Goal: Task Accomplishment & Management: Manage account settings

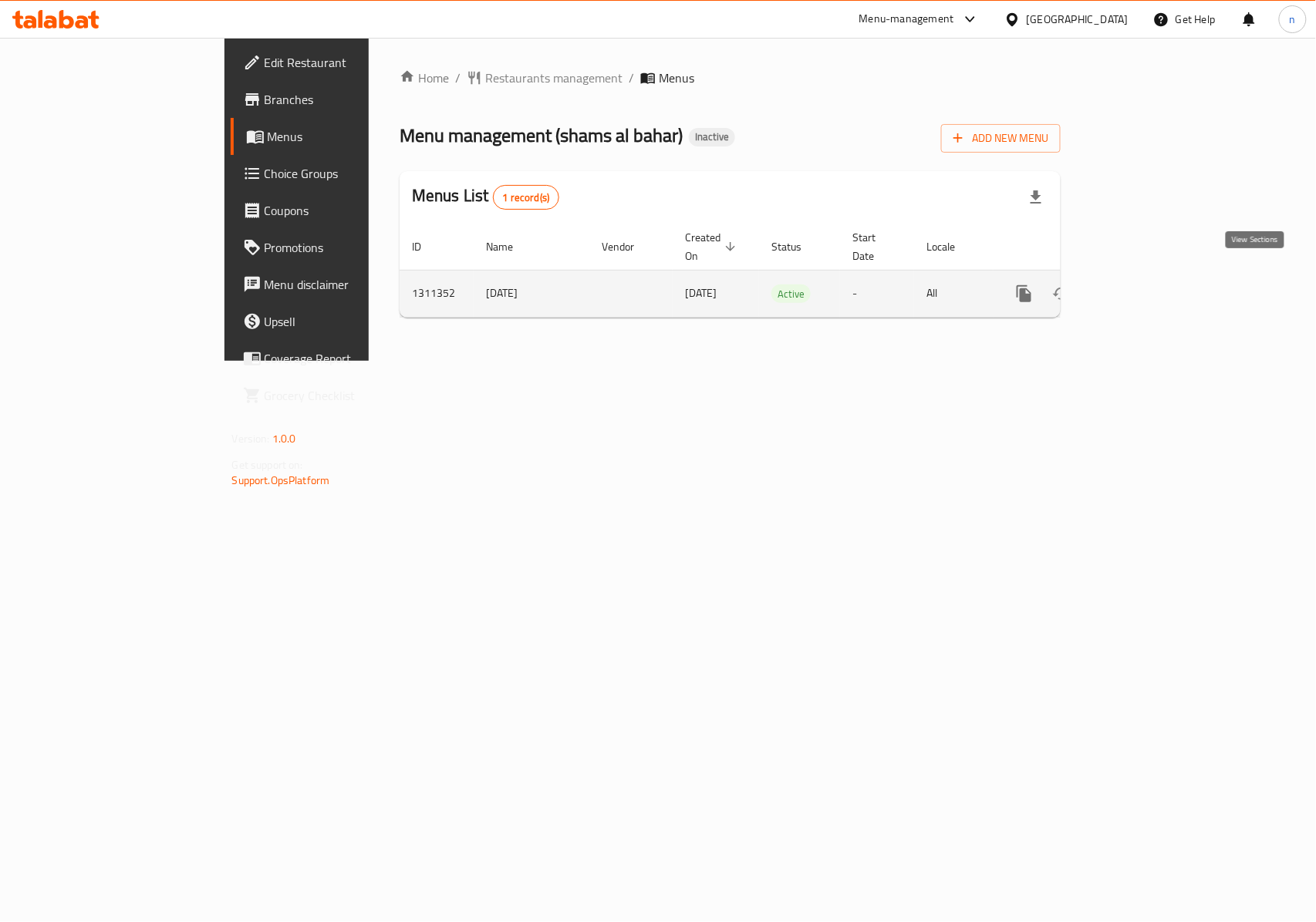
click at [1142, 287] on icon "enhanced table" at bounding box center [1135, 294] width 14 height 14
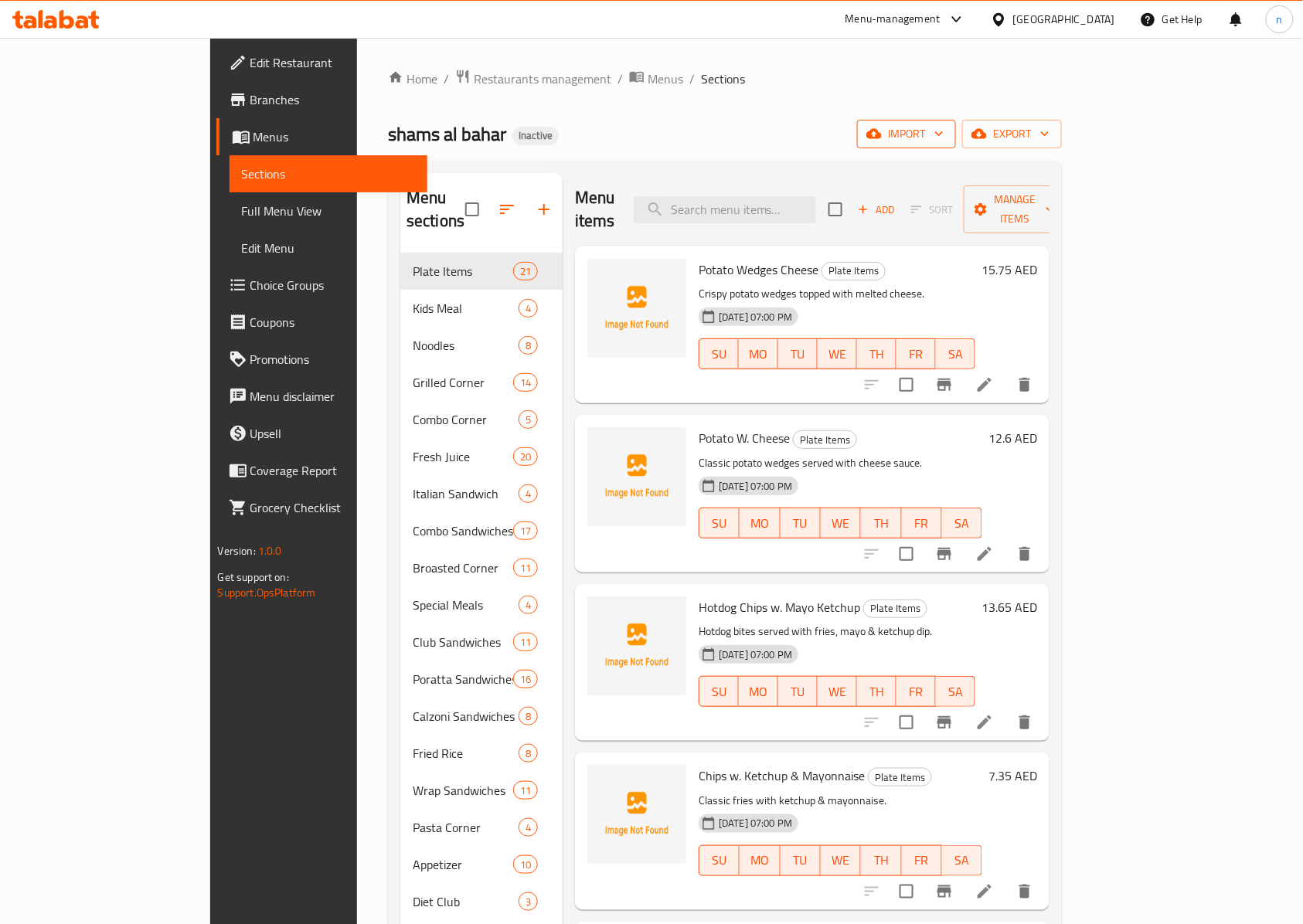
click at [956, 120] on button "import" at bounding box center [907, 134] width 99 height 28
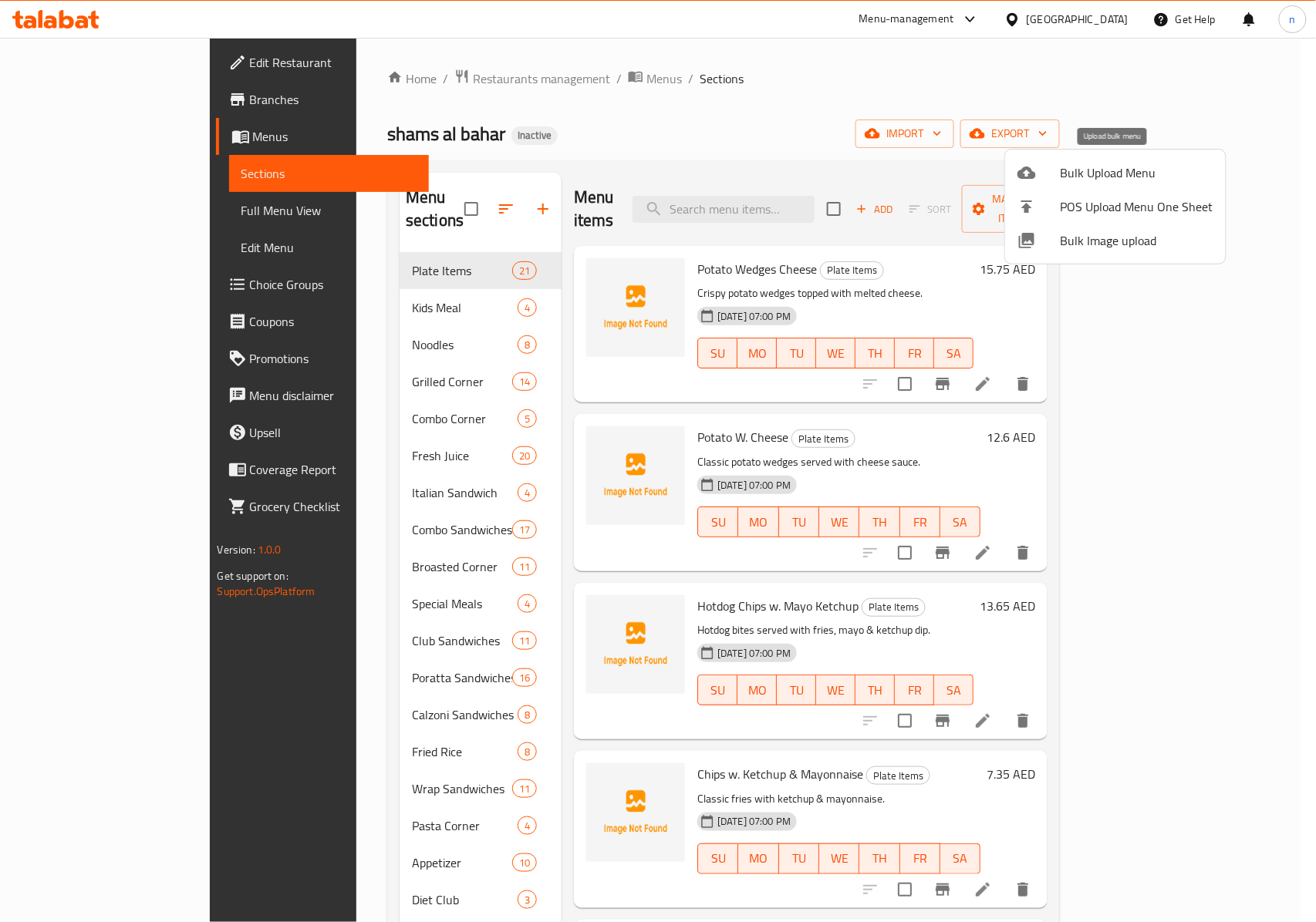
click at [1095, 171] on span "Bulk Upload Menu" at bounding box center [1137, 173] width 153 height 19
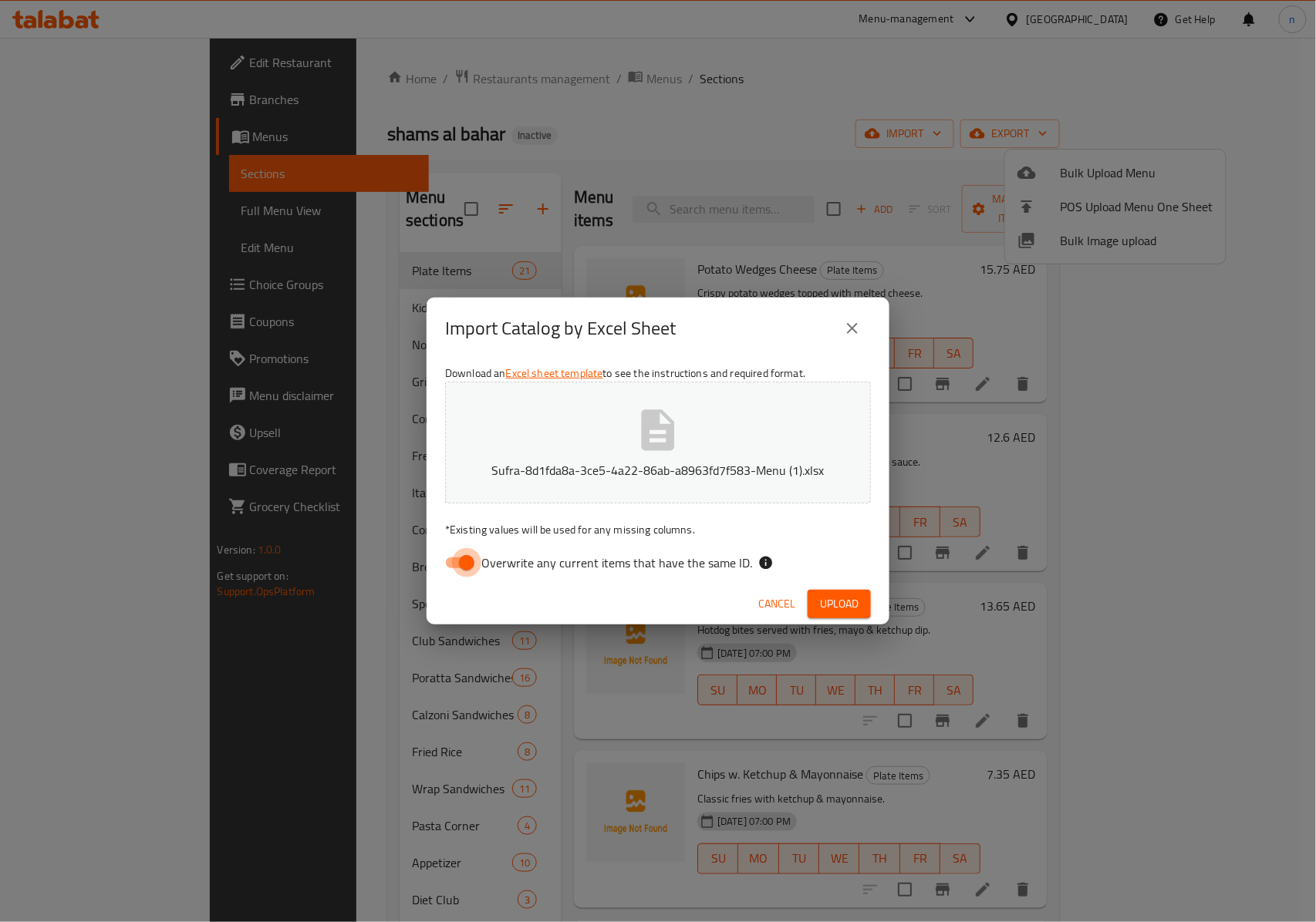
click at [460, 556] on input "Overwrite any current items that have the same ID." at bounding box center [467, 562] width 88 height 29
checkbox input "false"
click at [838, 603] on span "Upload" at bounding box center [838, 604] width 38 height 20
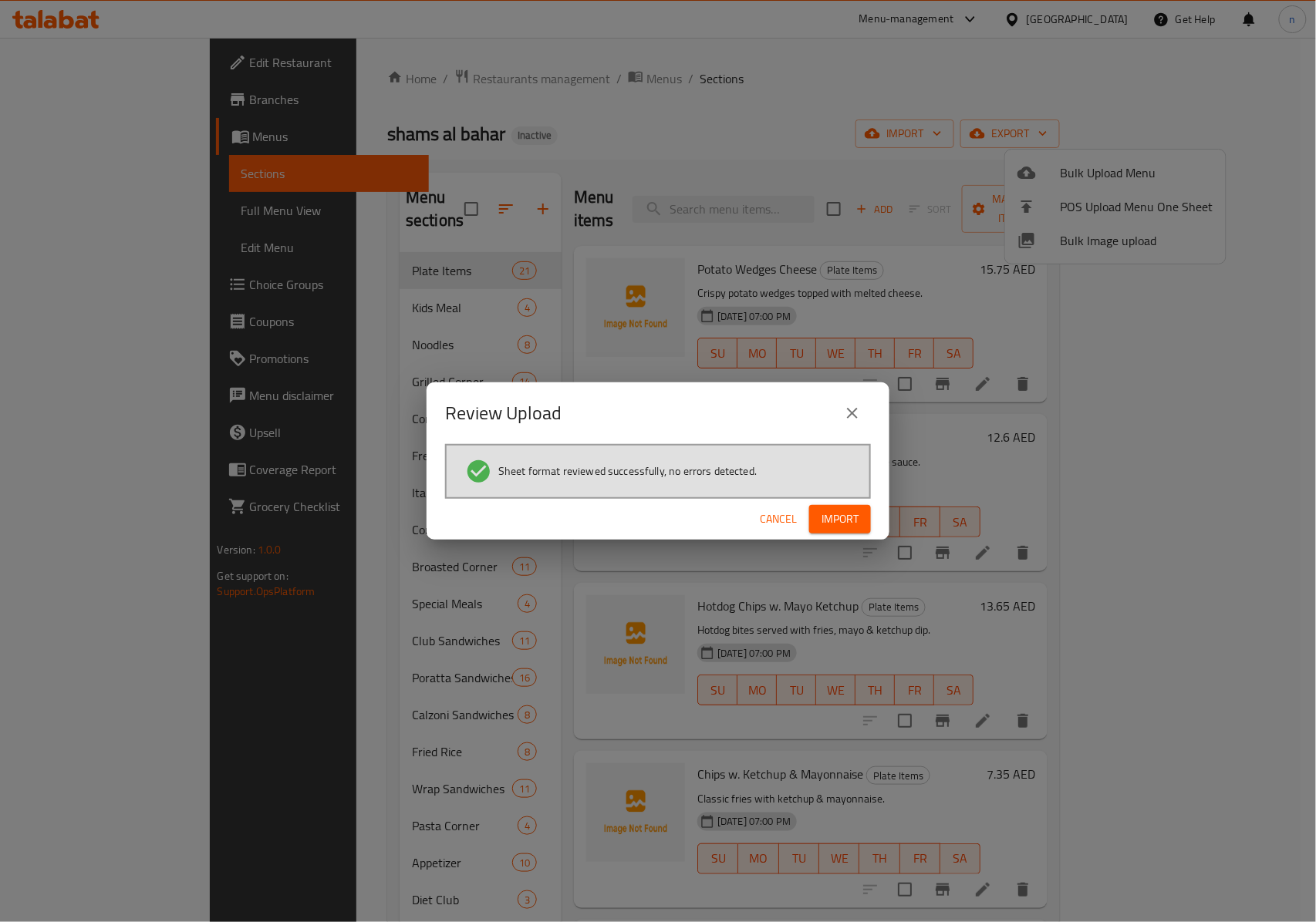
click at [852, 515] on span "Import" at bounding box center [839, 519] width 37 height 20
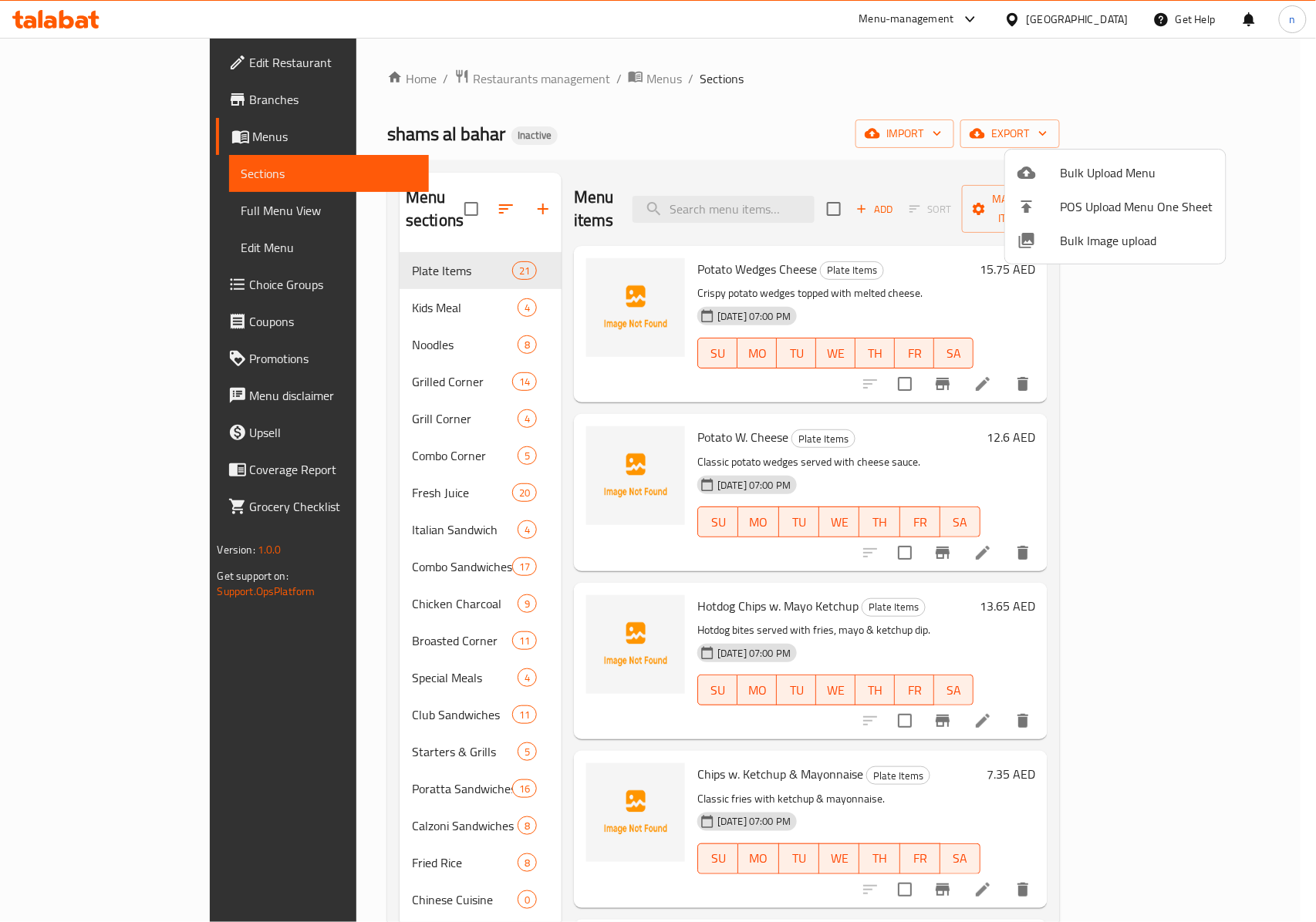
click at [65, 213] on div at bounding box center [658, 461] width 1316 height 922
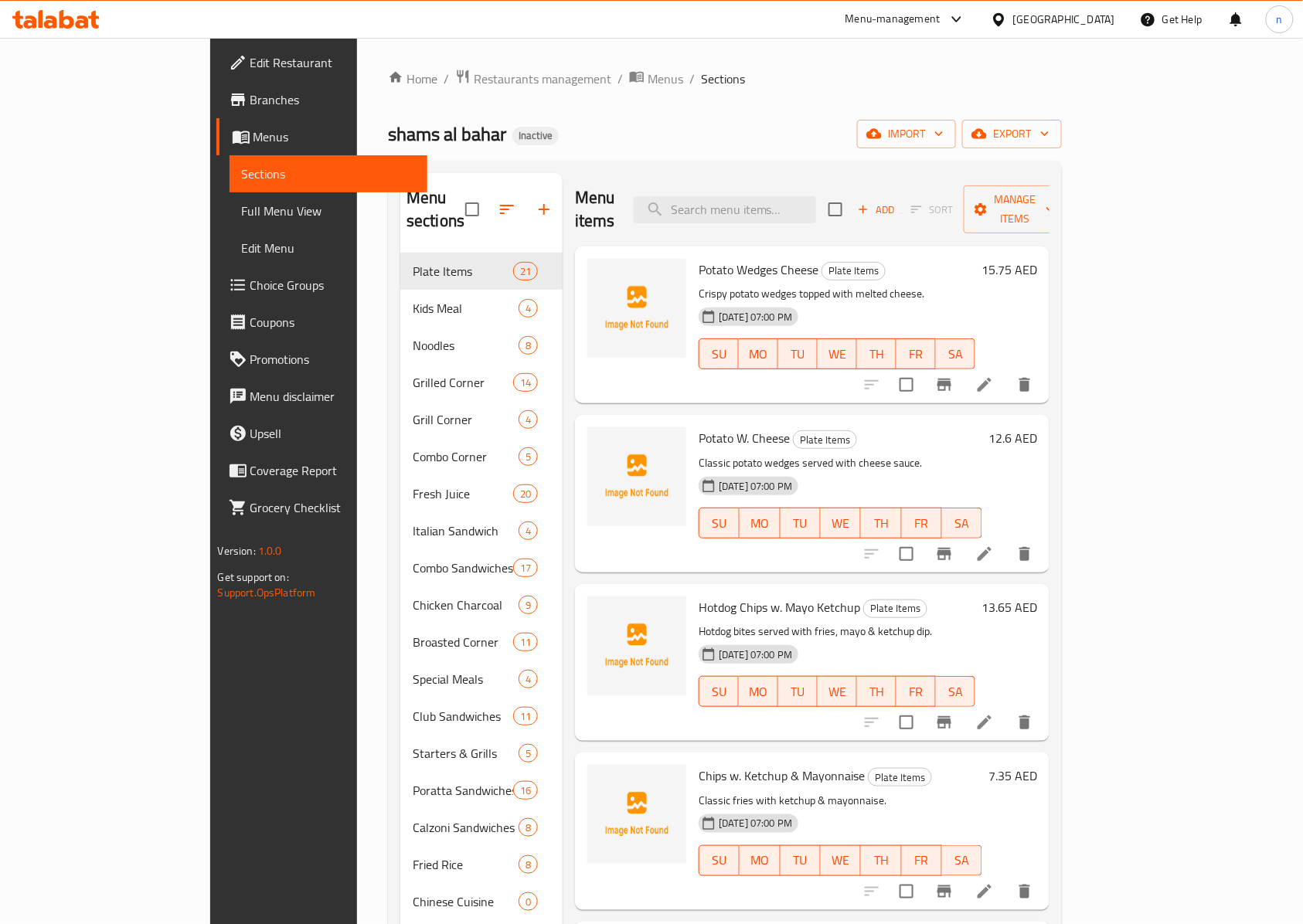
click at [242, 206] on span "Full Menu View" at bounding box center [329, 211] width 174 height 19
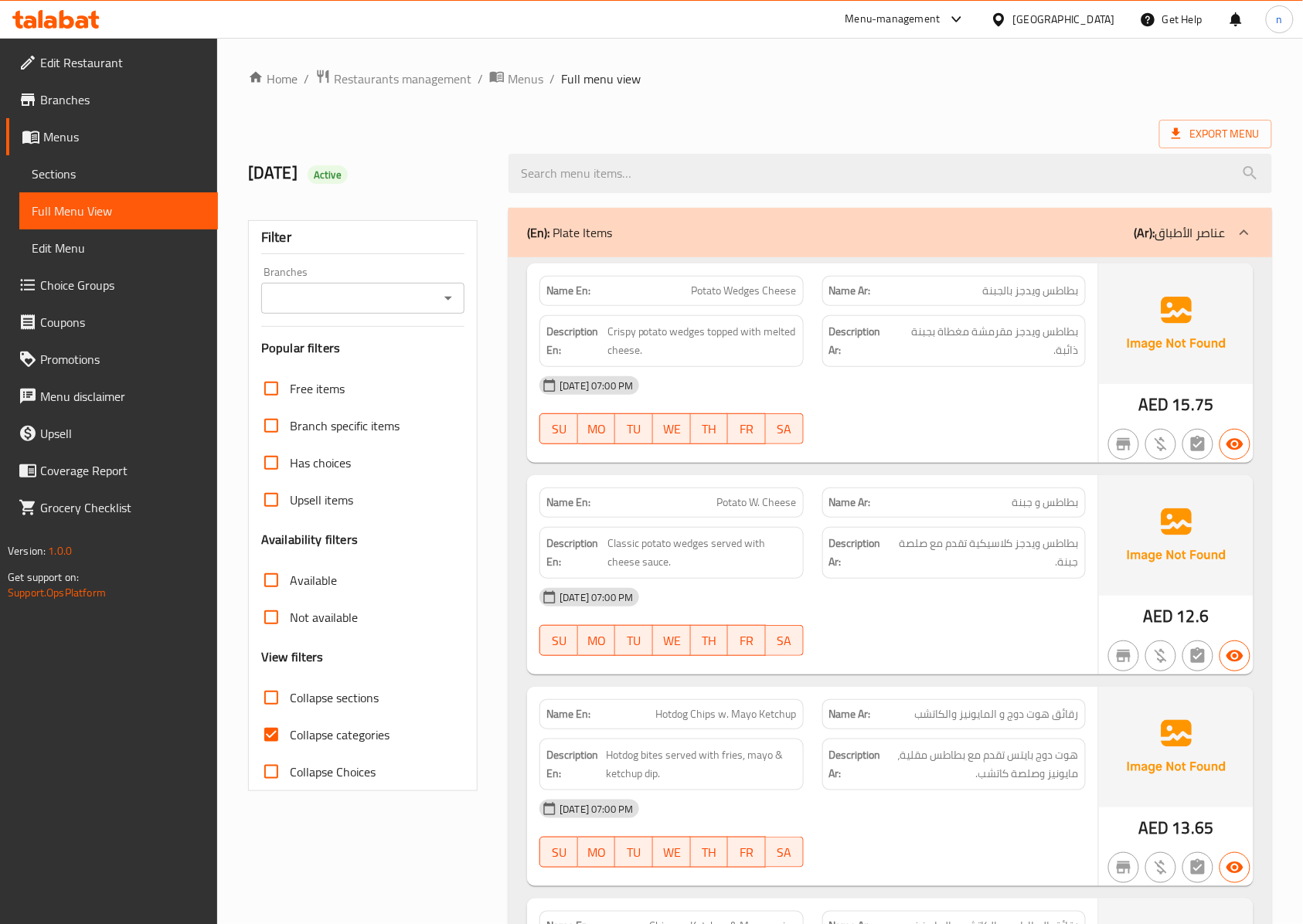
click at [269, 736] on input "Collapse categories" at bounding box center [271, 734] width 37 height 37
checkbox input "false"
click at [271, 700] on input "Collapse sections" at bounding box center [271, 697] width 37 height 37
checkbox input "true"
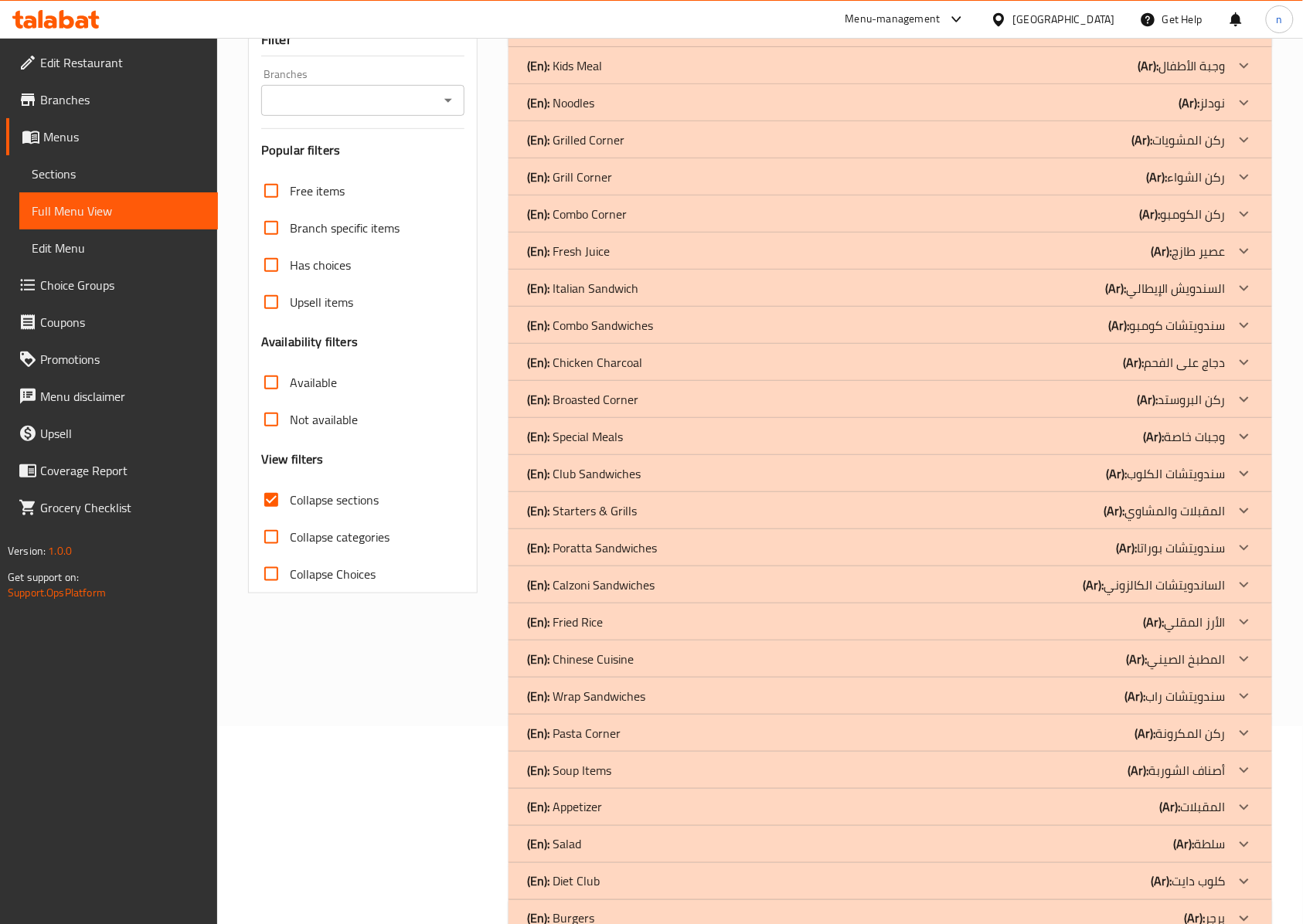
scroll to position [242, 0]
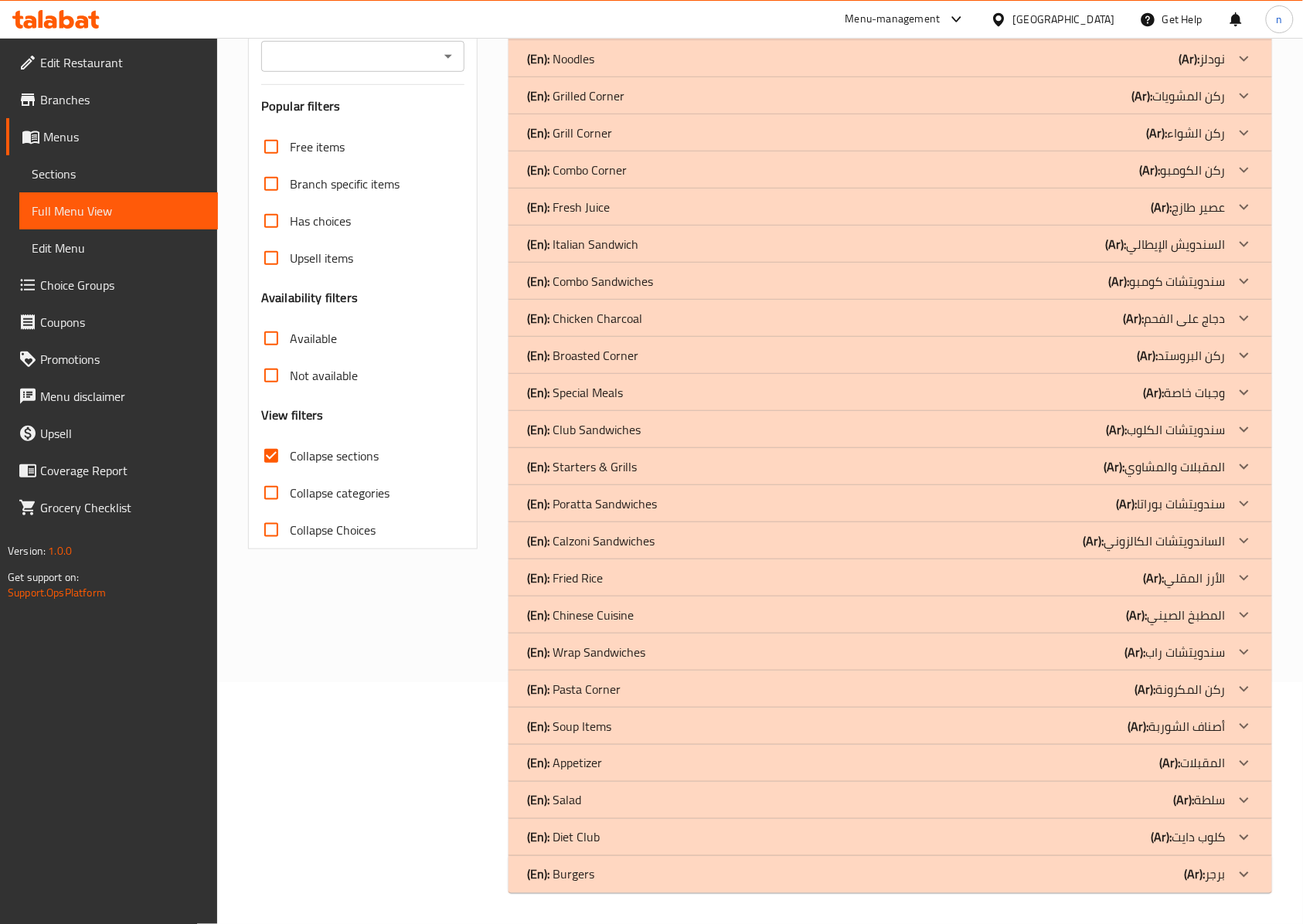
click at [656, 869] on div "(En): Burgers (Ar): برجر" at bounding box center [876, 875] width 699 height 19
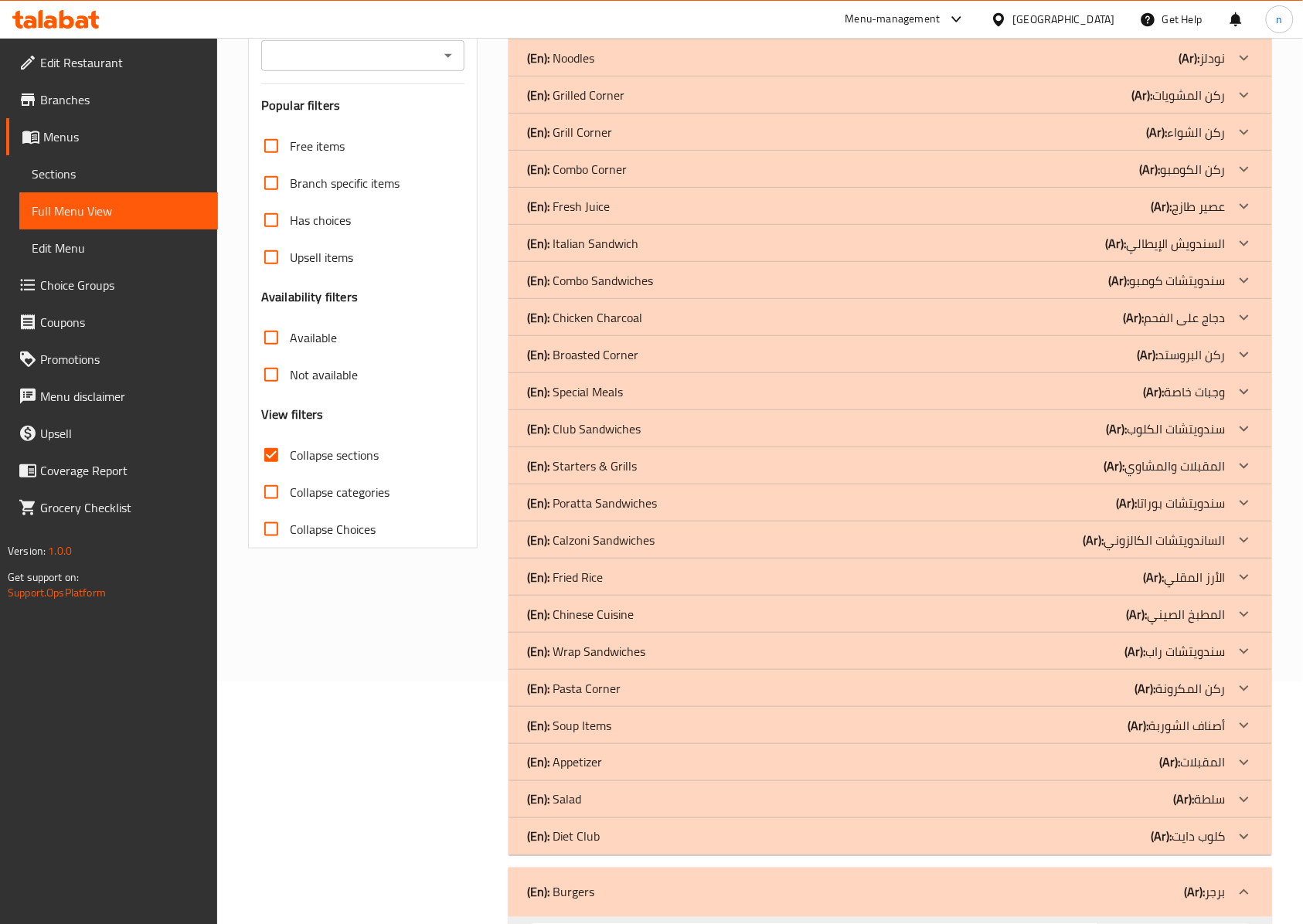
click at [644, 798] on div "(En): Salad (Ar): سلطة" at bounding box center [876, 800] width 699 height 19
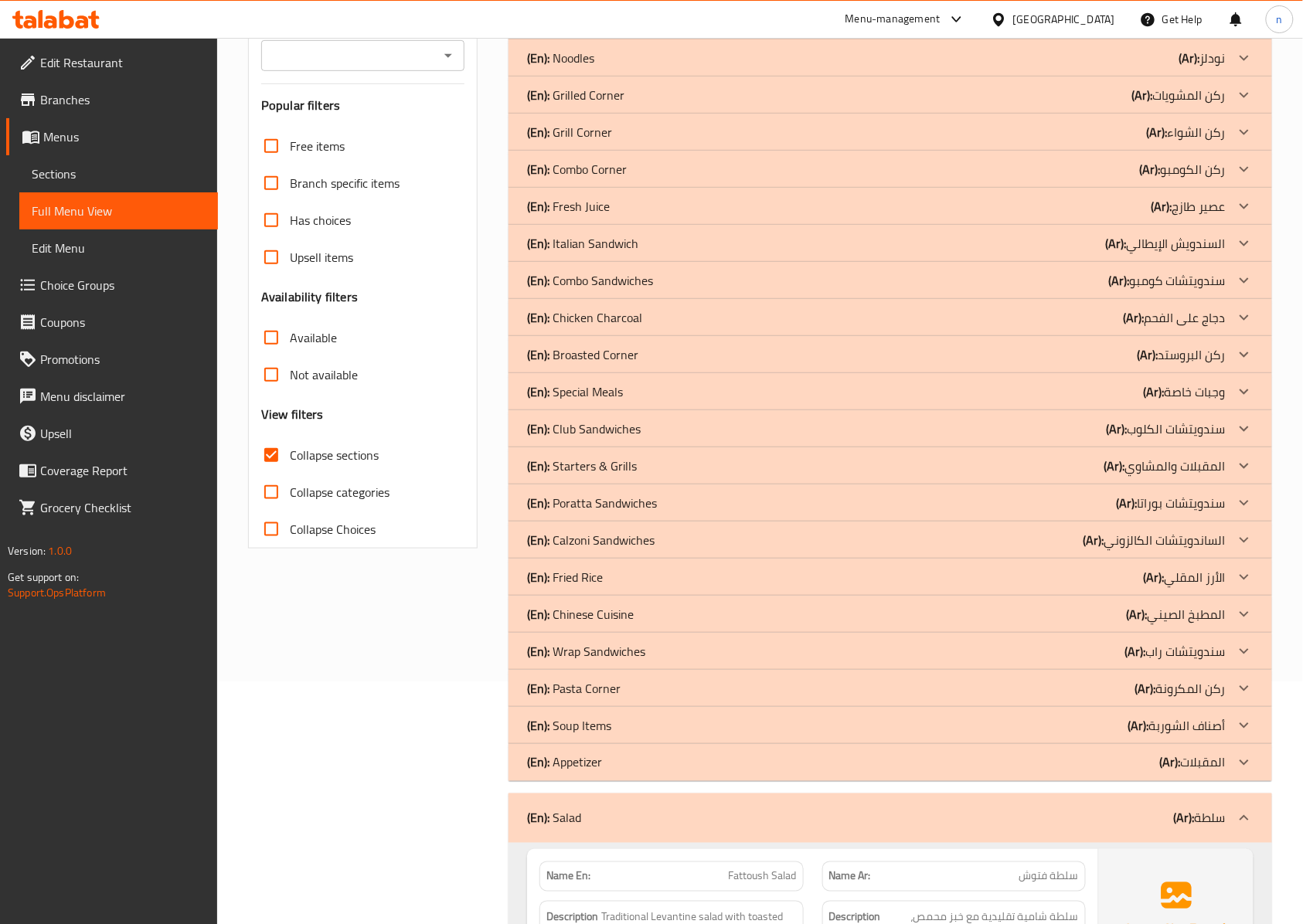
click at [664, 718] on div "(En): Soup Items (Ar): أصناف الشوربة" at bounding box center [876, 726] width 699 height 19
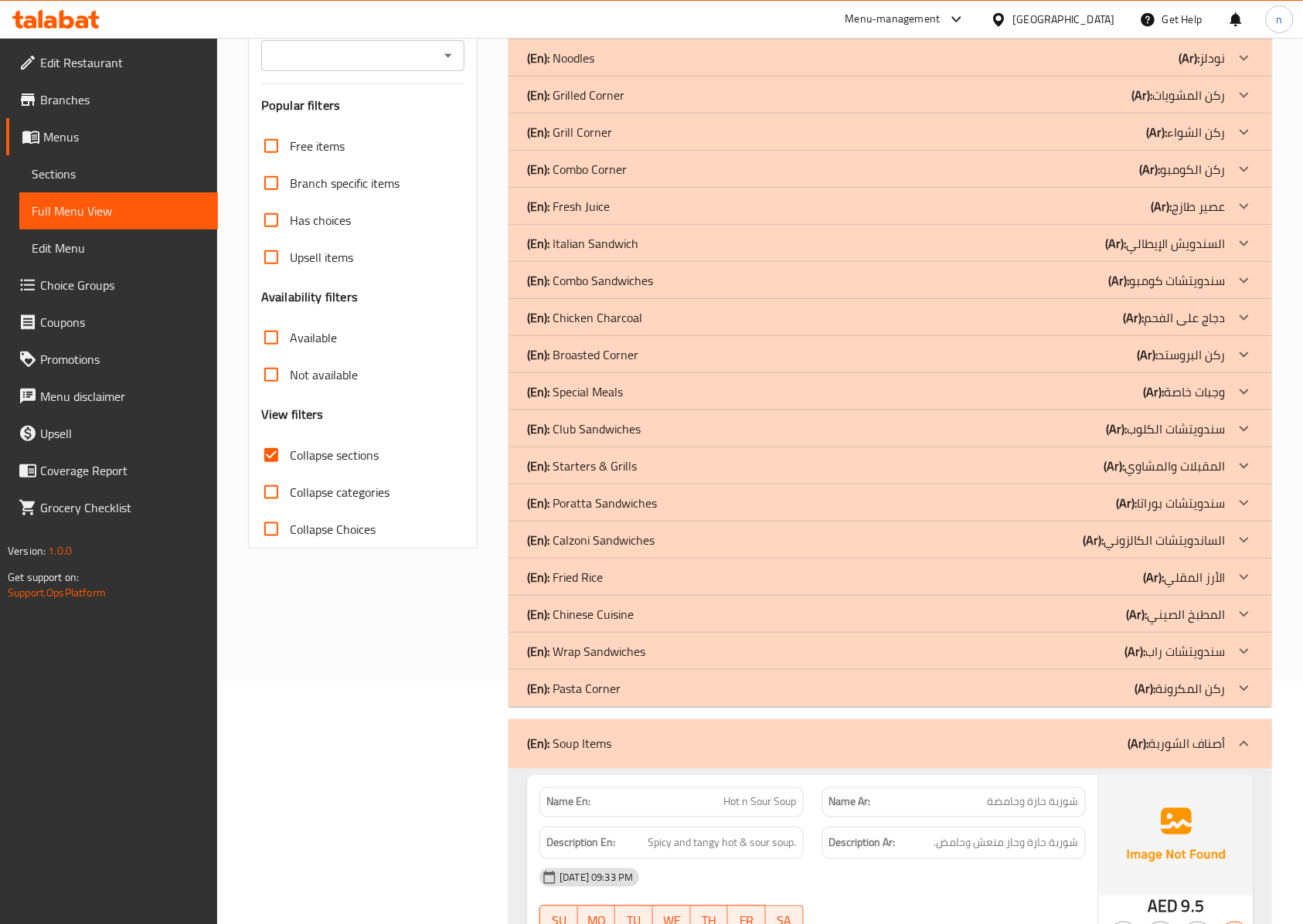
click at [683, 606] on div "(En): Chinese Cuisine (Ar): المطبخ الصيني" at bounding box center [876, 614] width 699 height 19
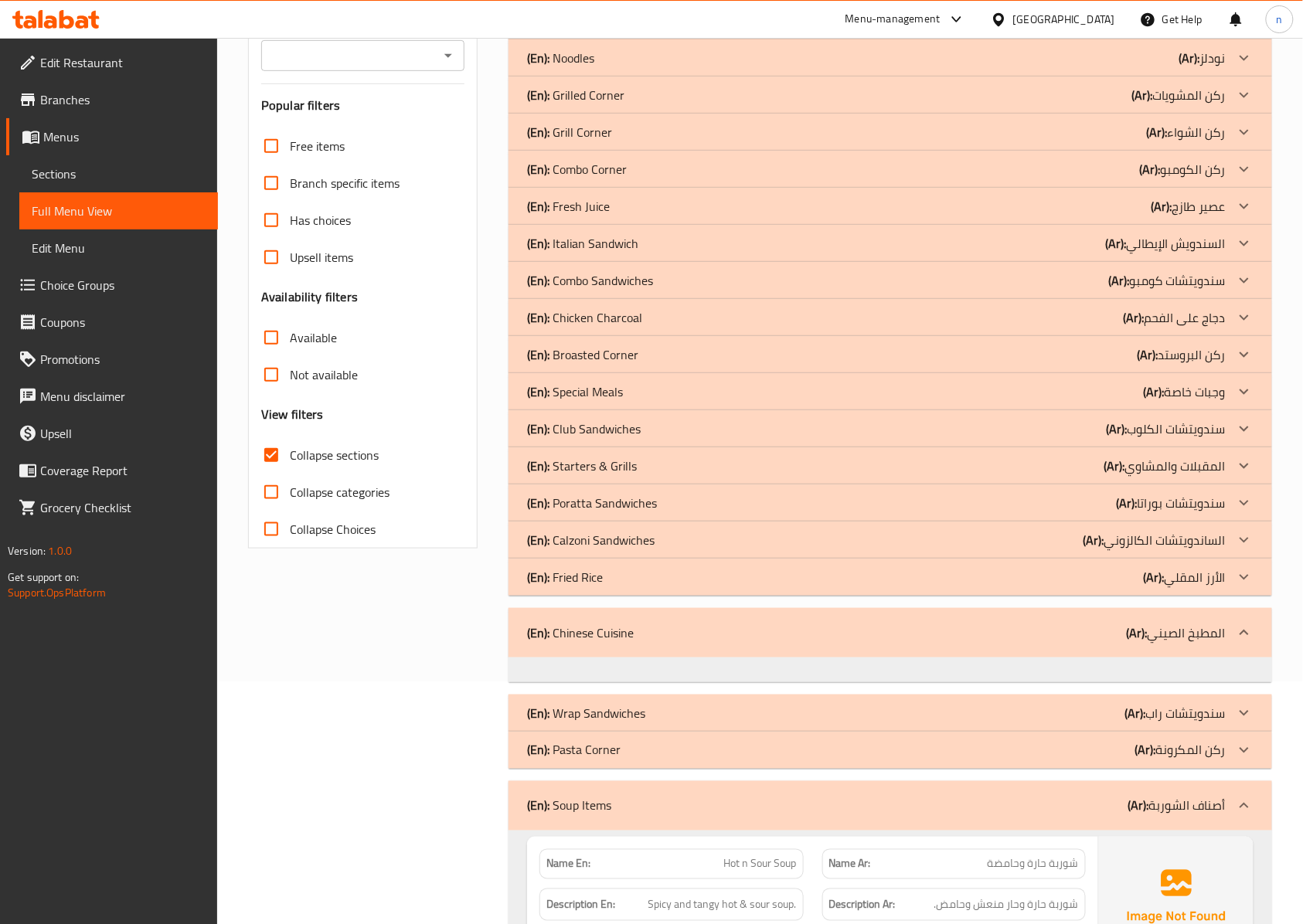
click at [701, 467] on div "(En): Starters & Grills (Ar): المقبلات والمشاوي" at bounding box center [876, 466] width 699 height 19
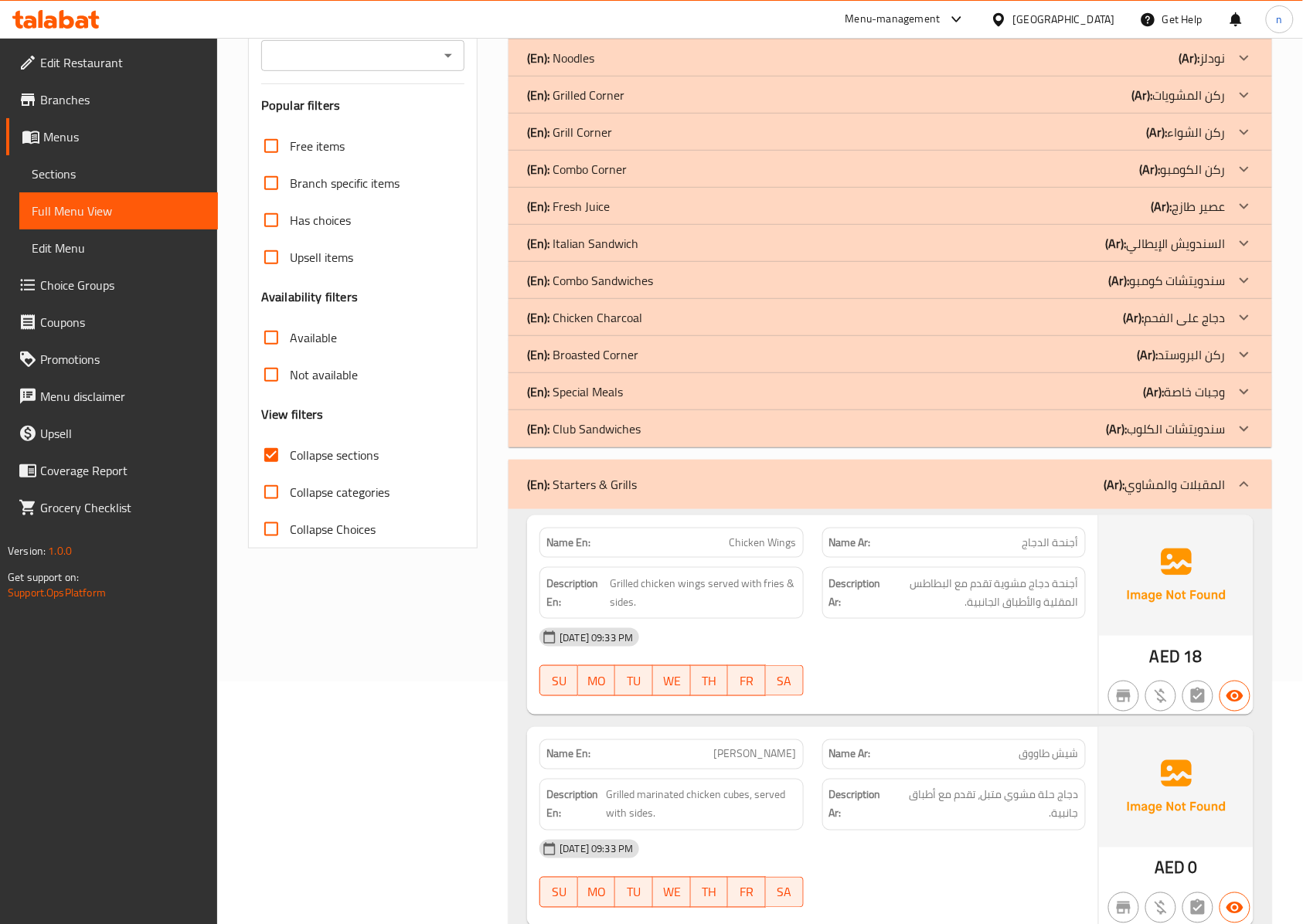
click at [699, 317] on div "(En): Chicken Charcoal (Ar): دجاج على الفحم" at bounding box center [876, 318] width 699 height 19
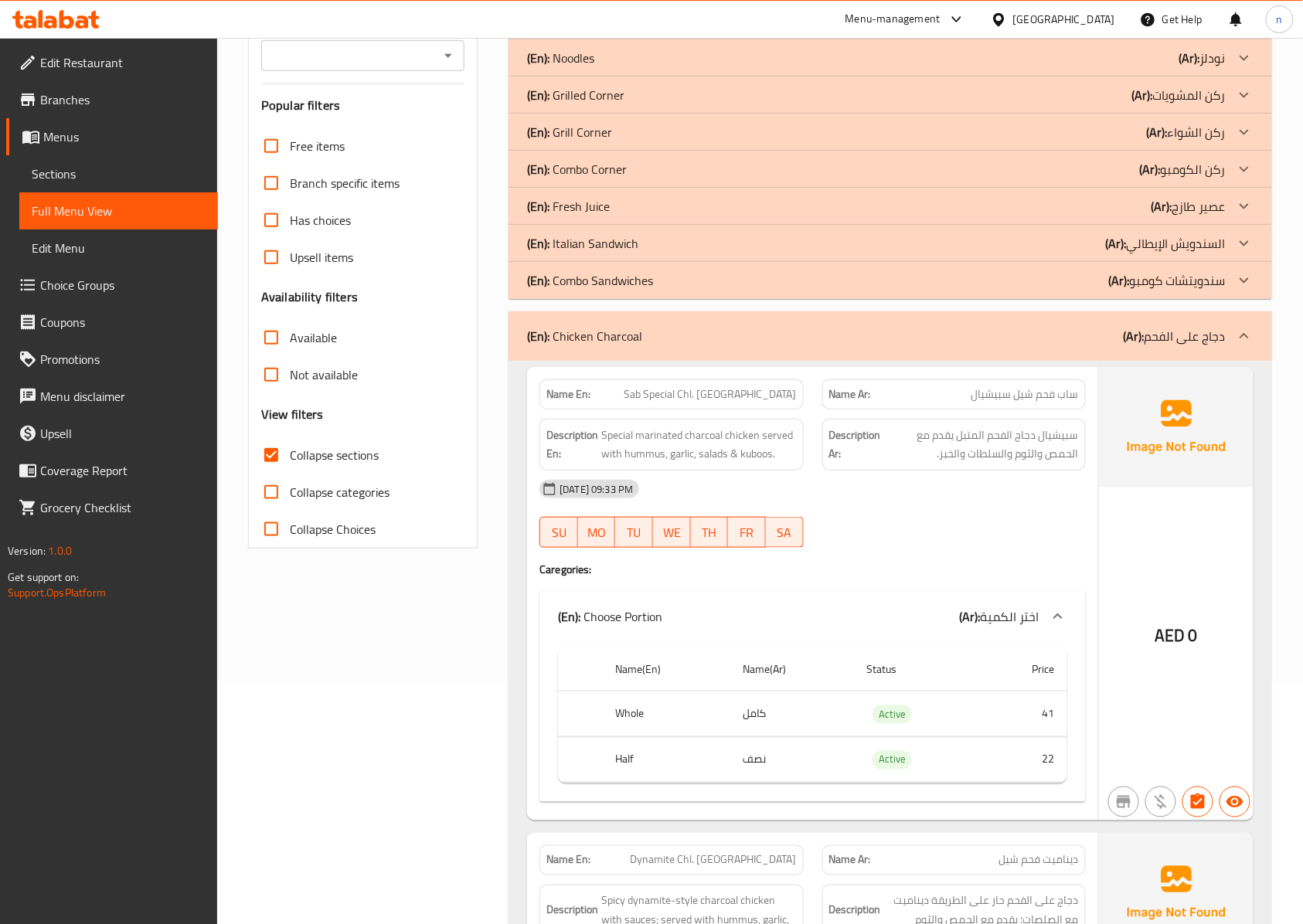
click at [697, 131] on div "(En): Grill Corner (Ar): ركن الشواء" at bounding box center [876, 133] width 699 height 19
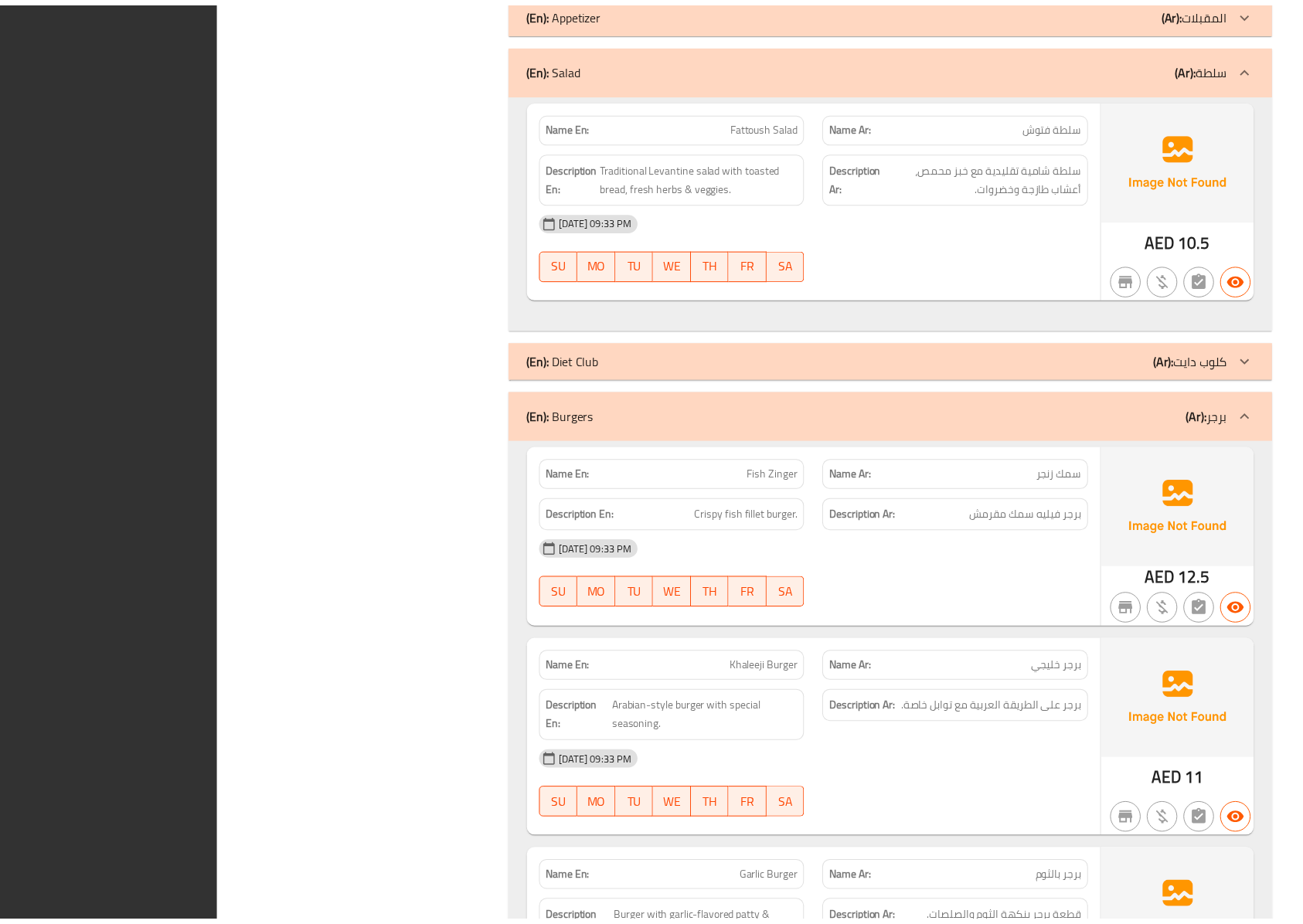
scroll to position [10228, 0]
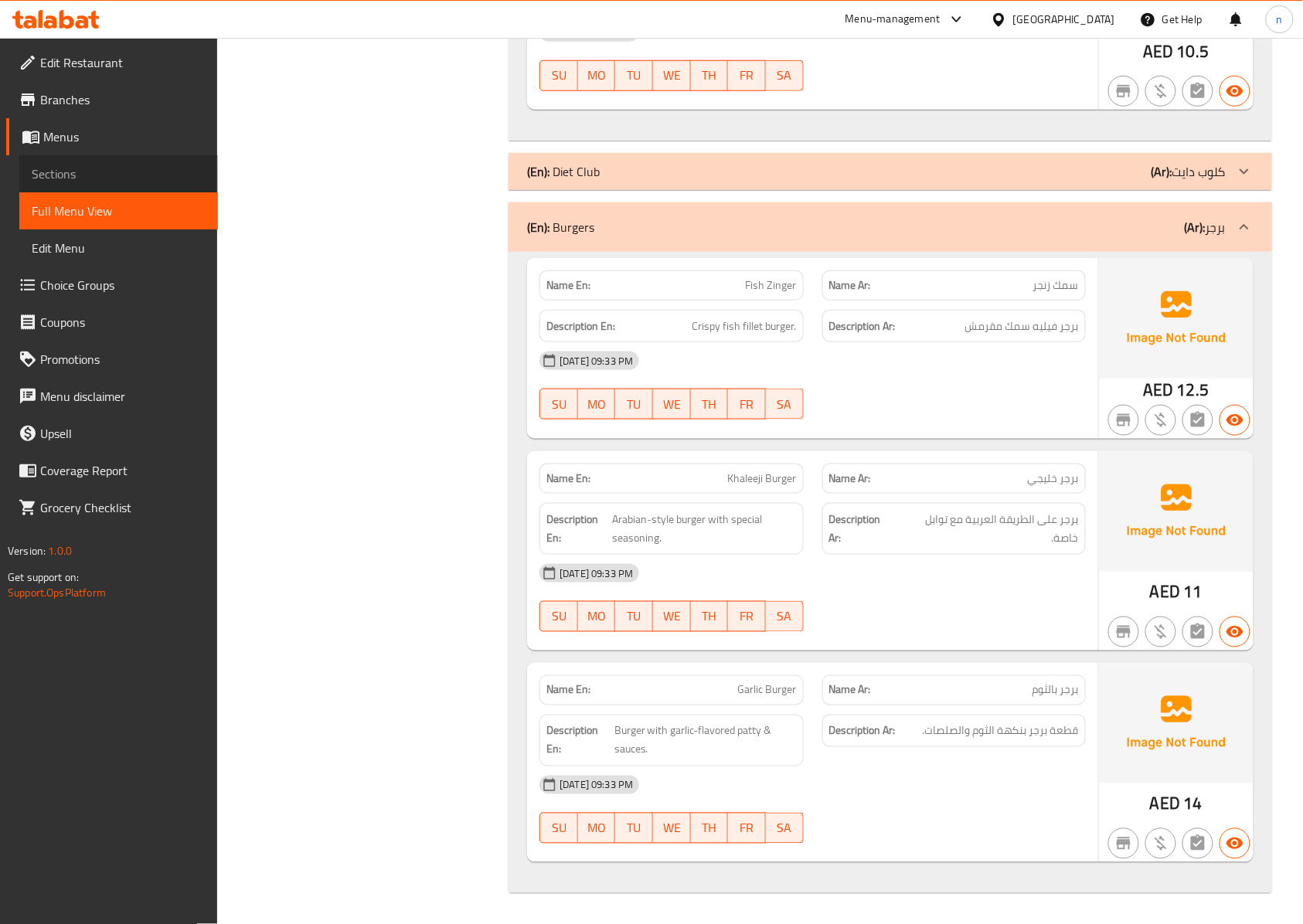
click at [60, 174] on span "Sections" at bounding box center [118, 174] width 174 height 19
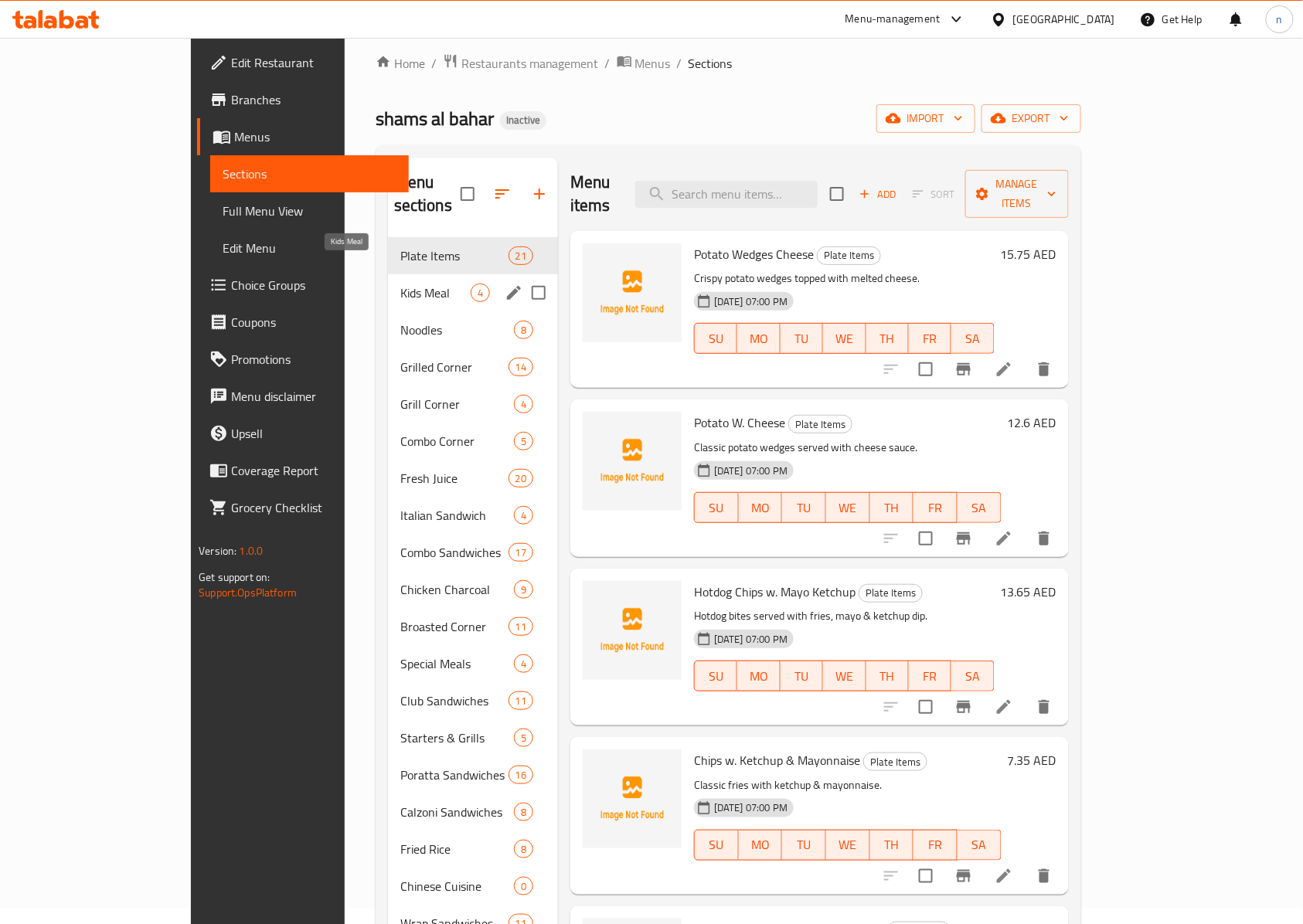
scroll to position [11, 0]
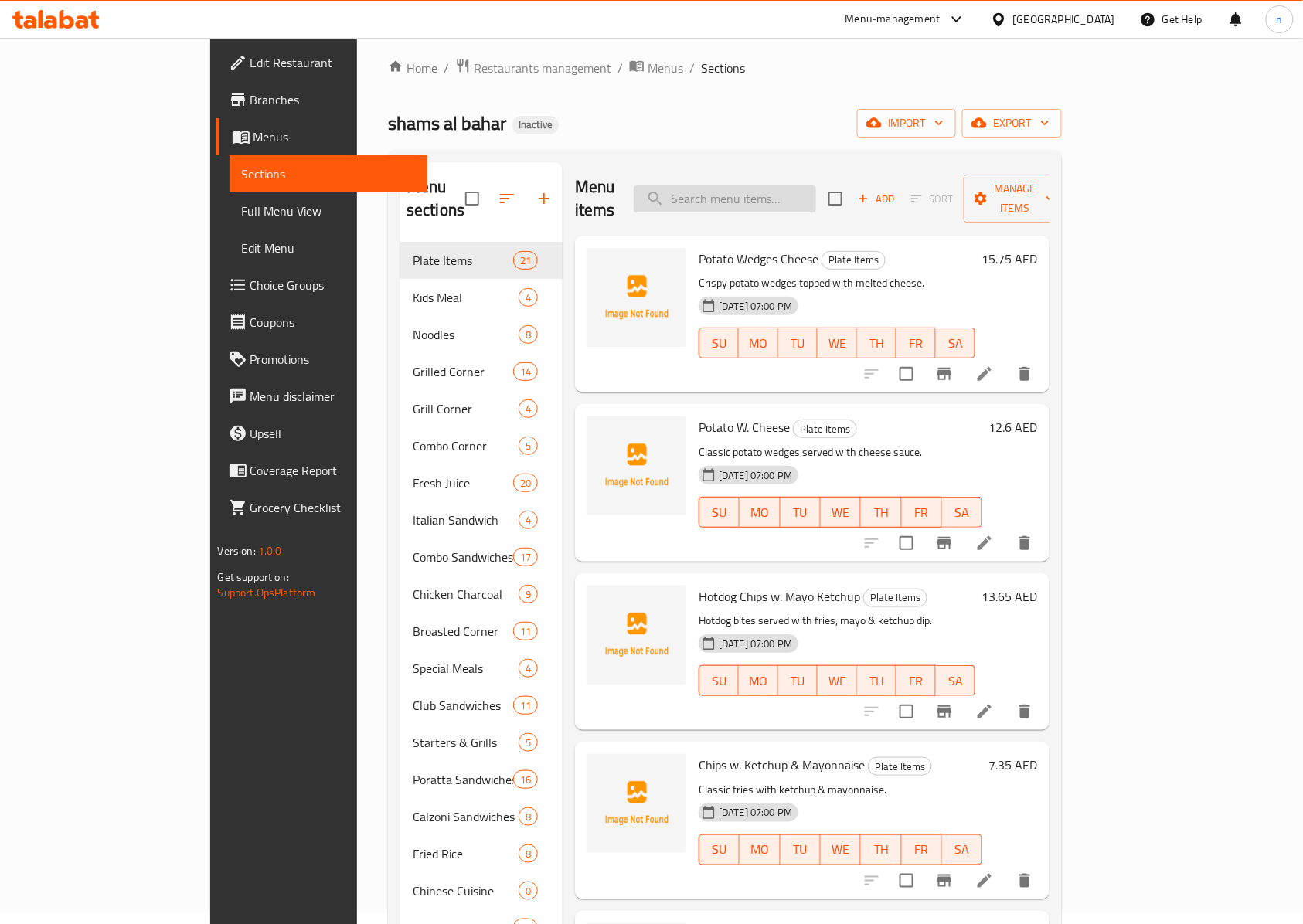
click at [810, 187] on input "search" at bounding box center [725, 198] width 183 height 27
click at [755, 192] on input "search" at bounding box center [725, 198] width 183 height 27
paste input "Mushroom Chili Dry"
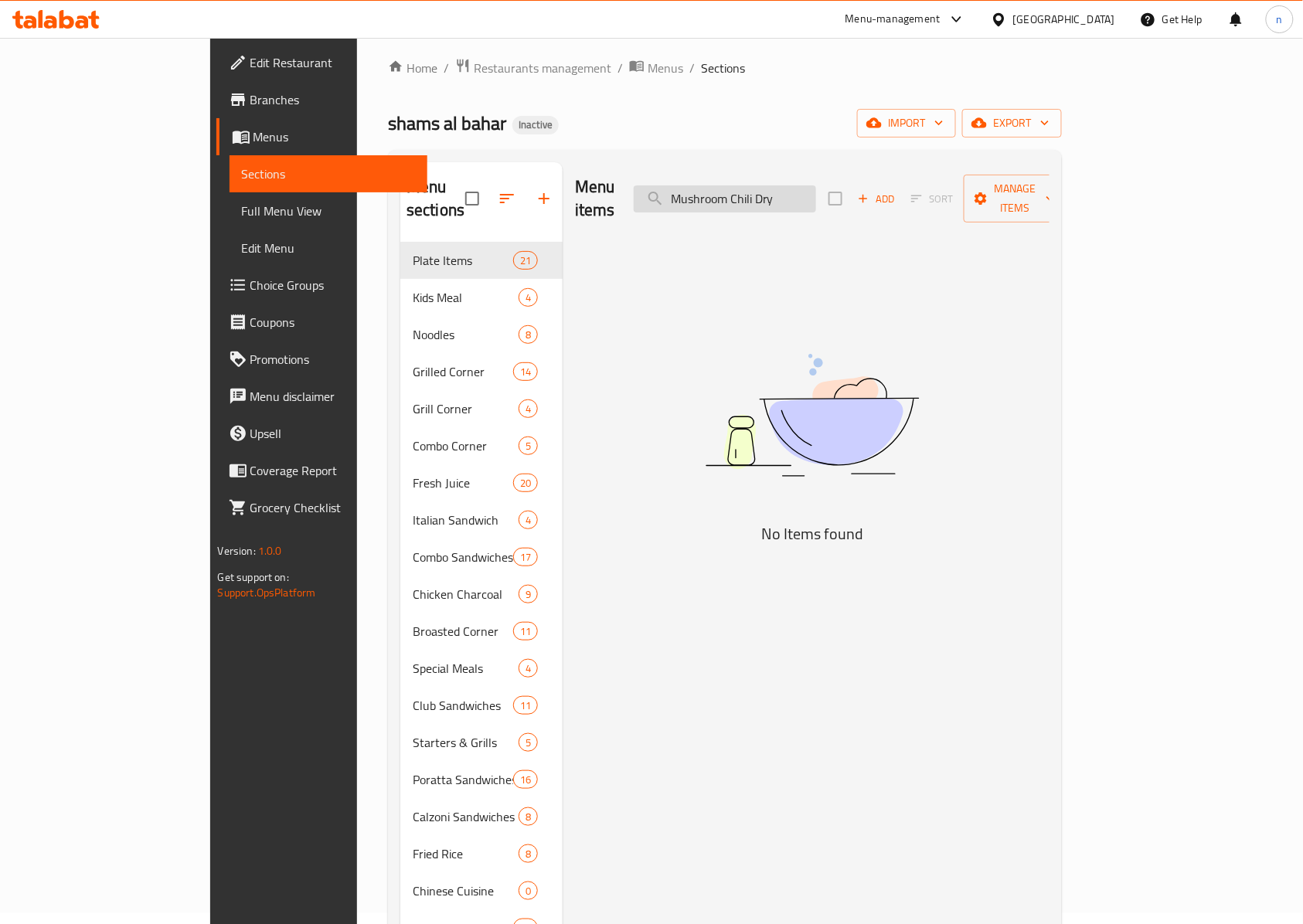
click at [816, 193] on input "Mushroom Chili Dry" at bounding box center [725, 198] width 183 height 27
paste input "Chicken 65"
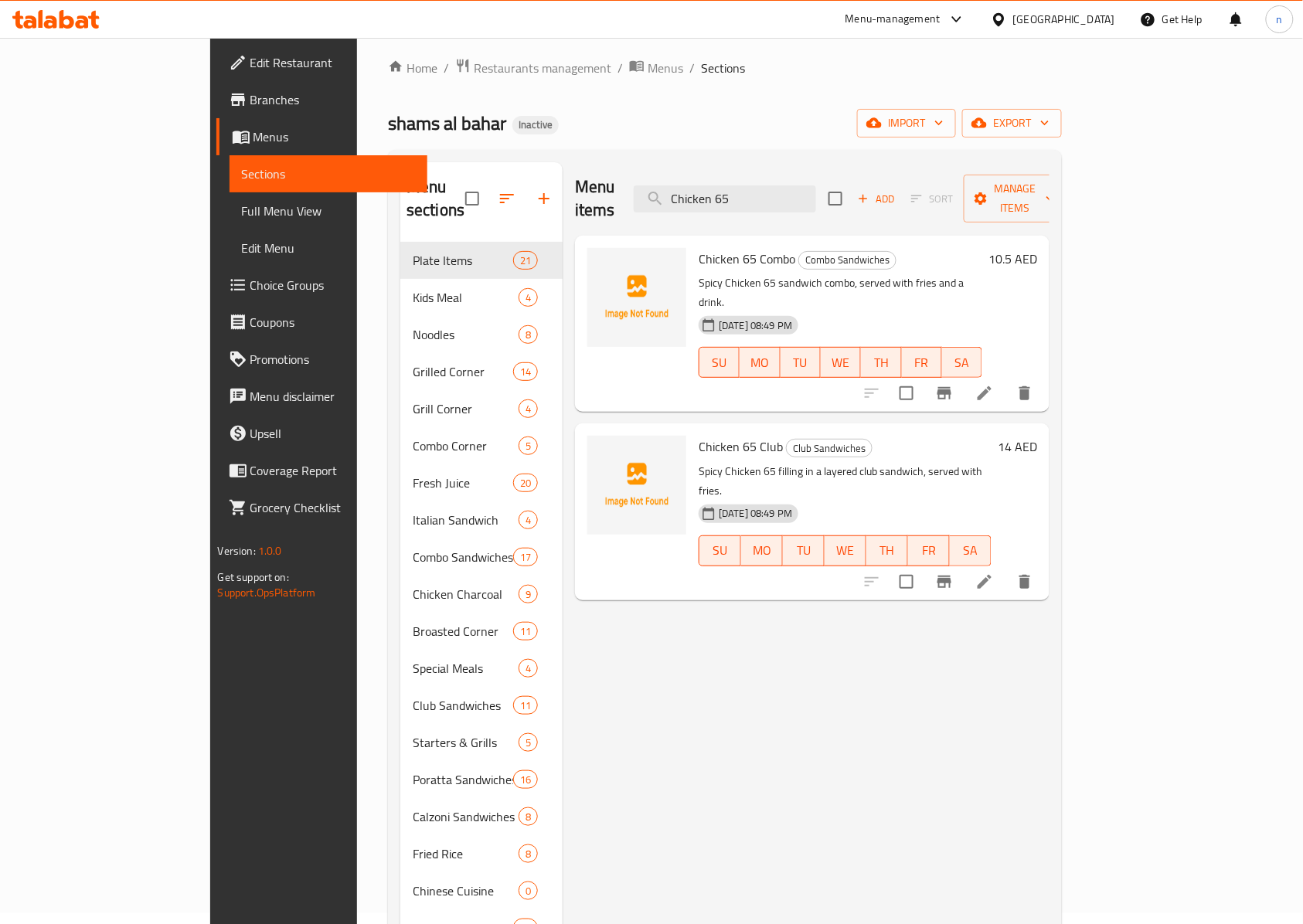
type input "Chicken 65"
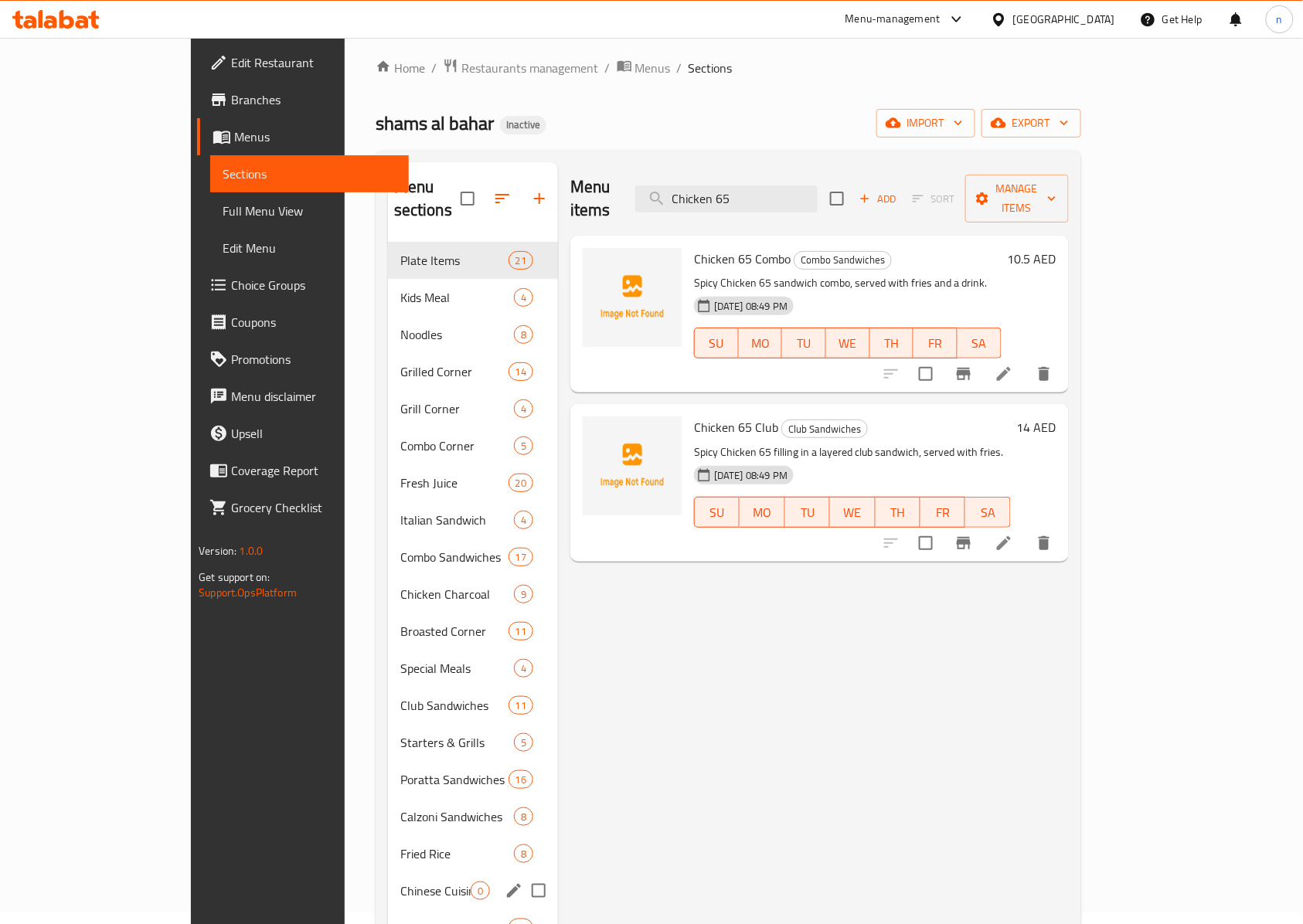
click at [388, 881] on div "Chinese Cuisine 0" at bounding box center [473, 890] width 170 height 37
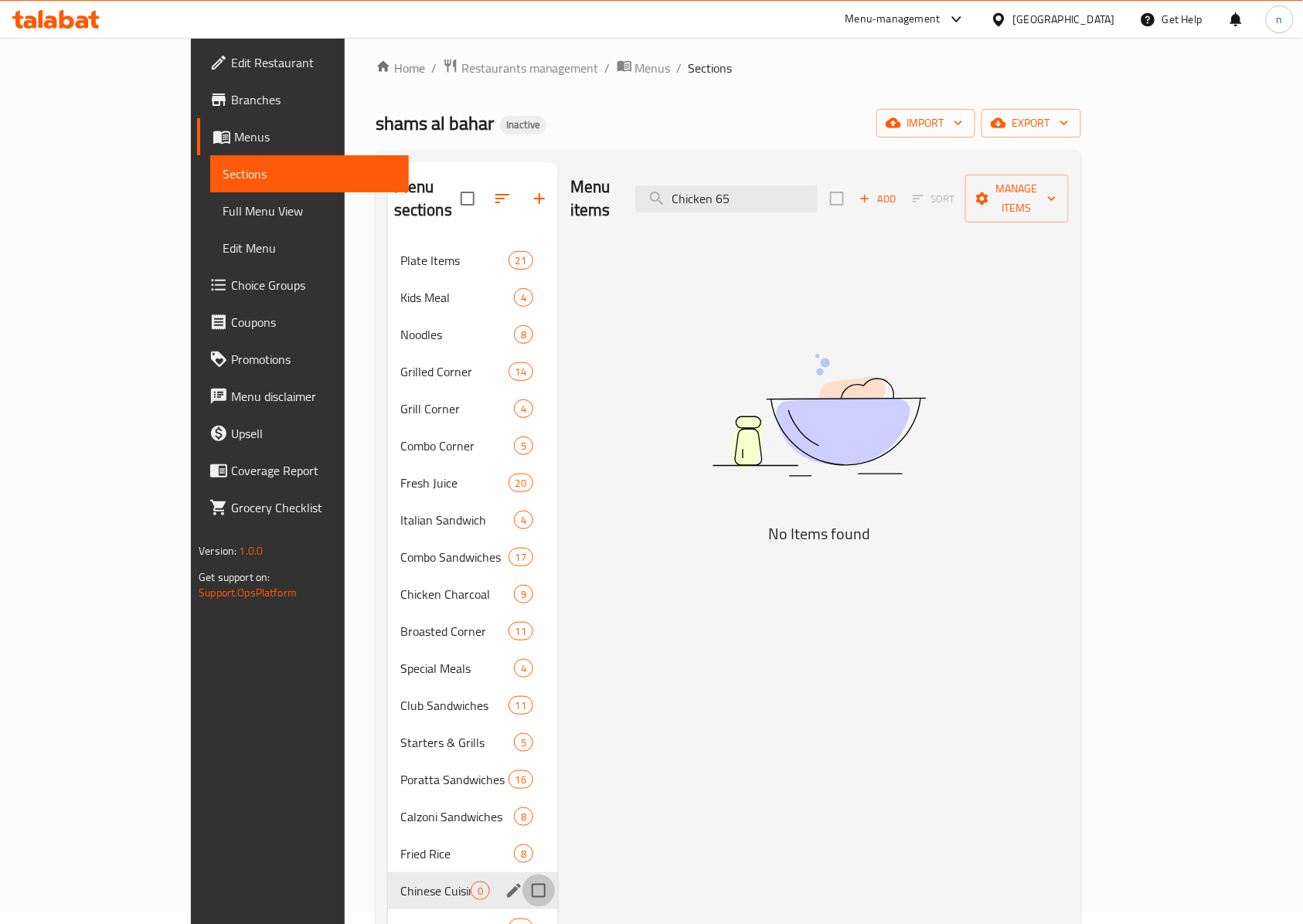
click at [522, 875] on input "Menu sections" at bounding box center [538, 890] width 32 height 32
checkbox input "true"
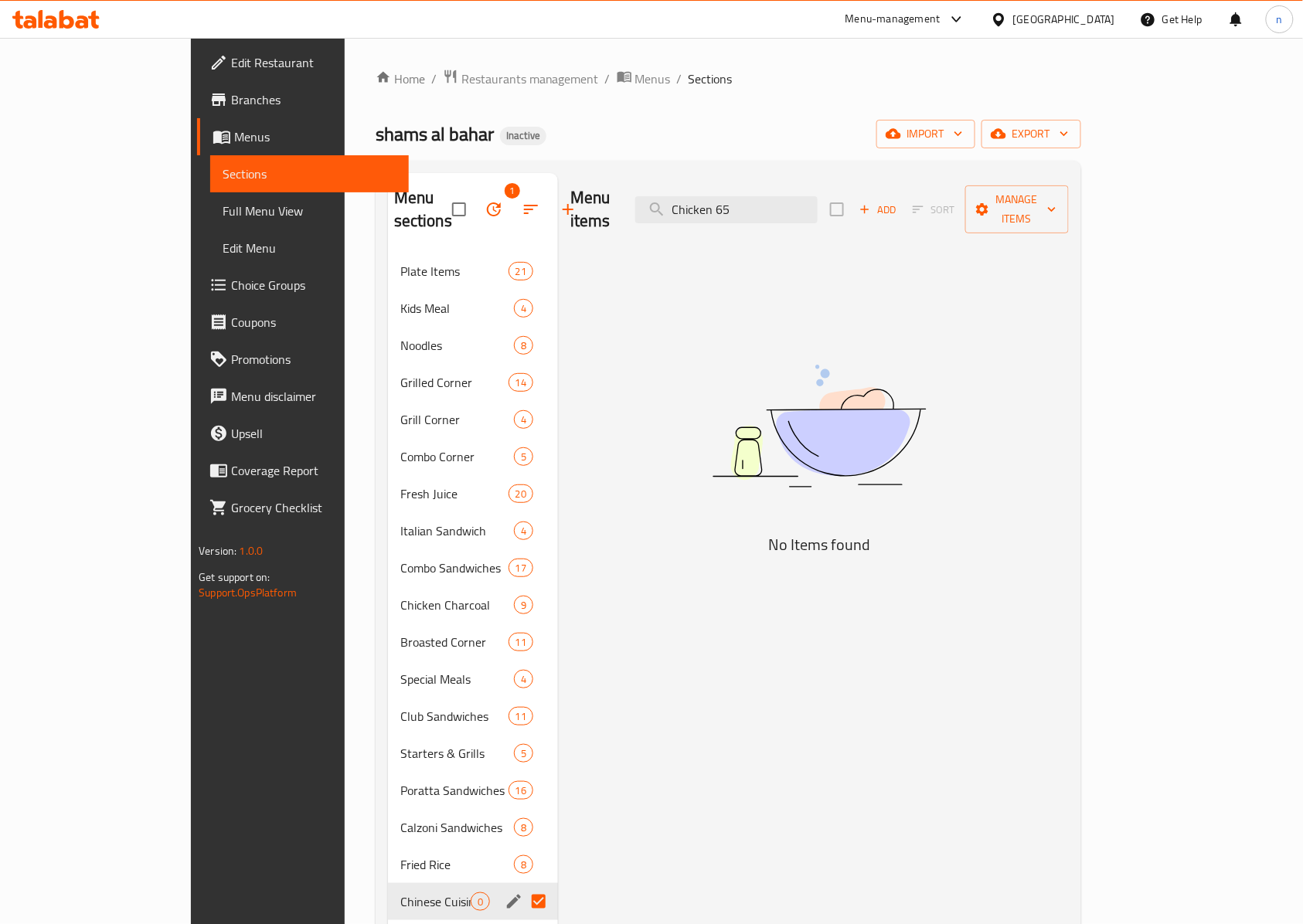
click at [485, 205] on icon "button" at bounding box center [494, 209] width 19 height 19
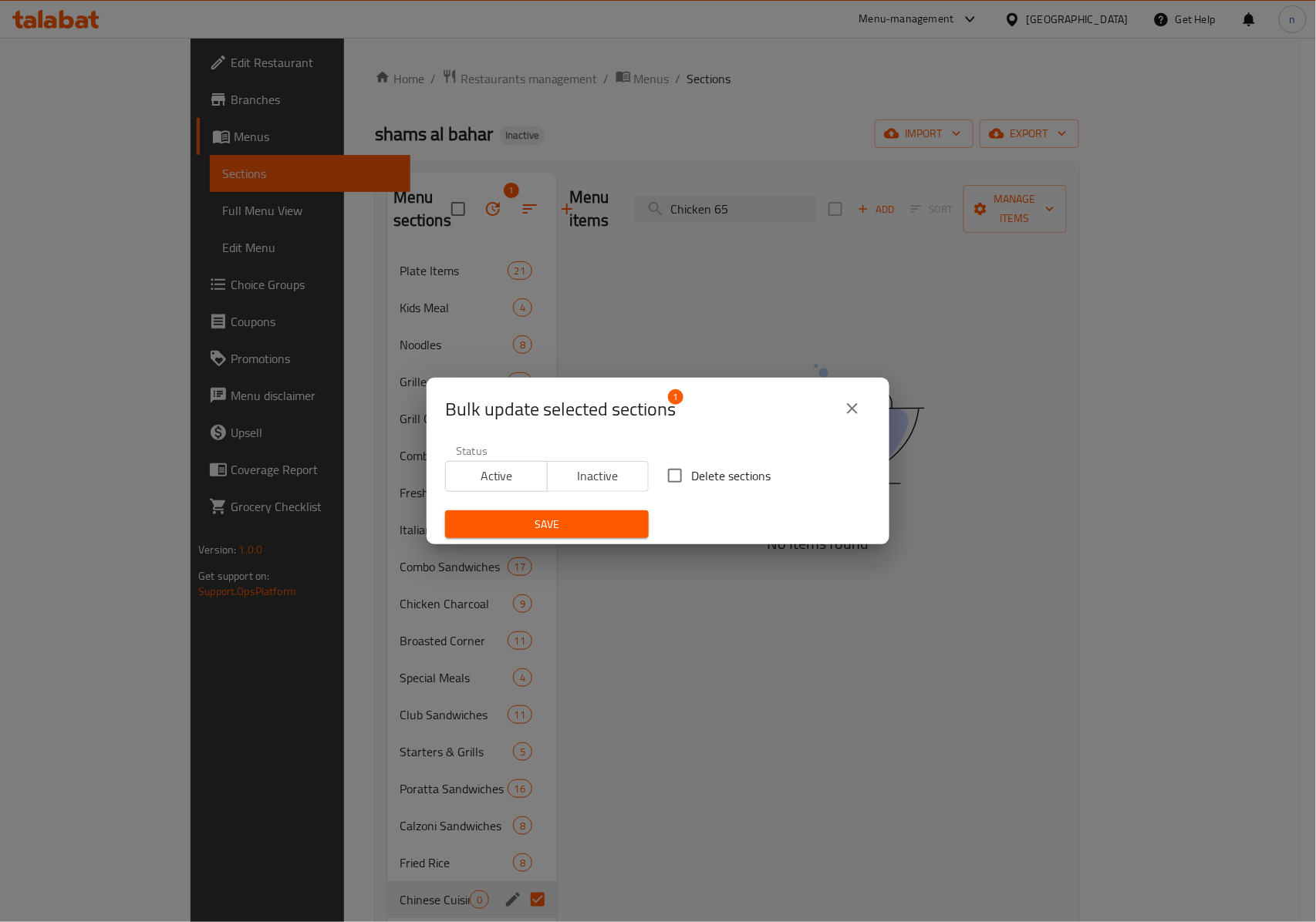
click at [672, 484] on input "Delete sections" at bounding box center [674, 475] width 32 height 32
checkbox input "true"
click at [589, 526] on span "Save" at bounding box center [546, 524] width 179 height 20
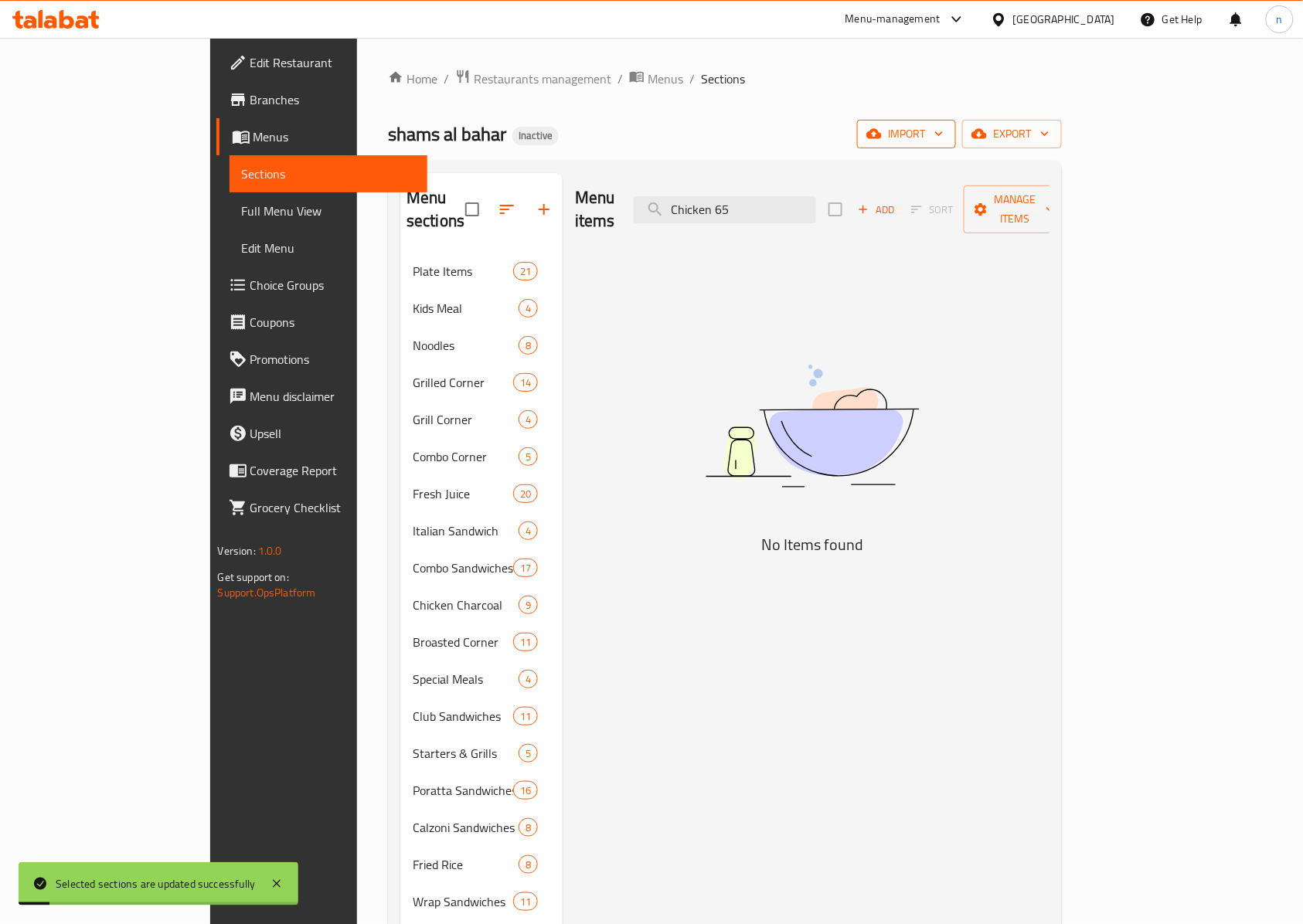
click at [944, 133] on span "import" at bounding box center [906, 134] width 75 height 20
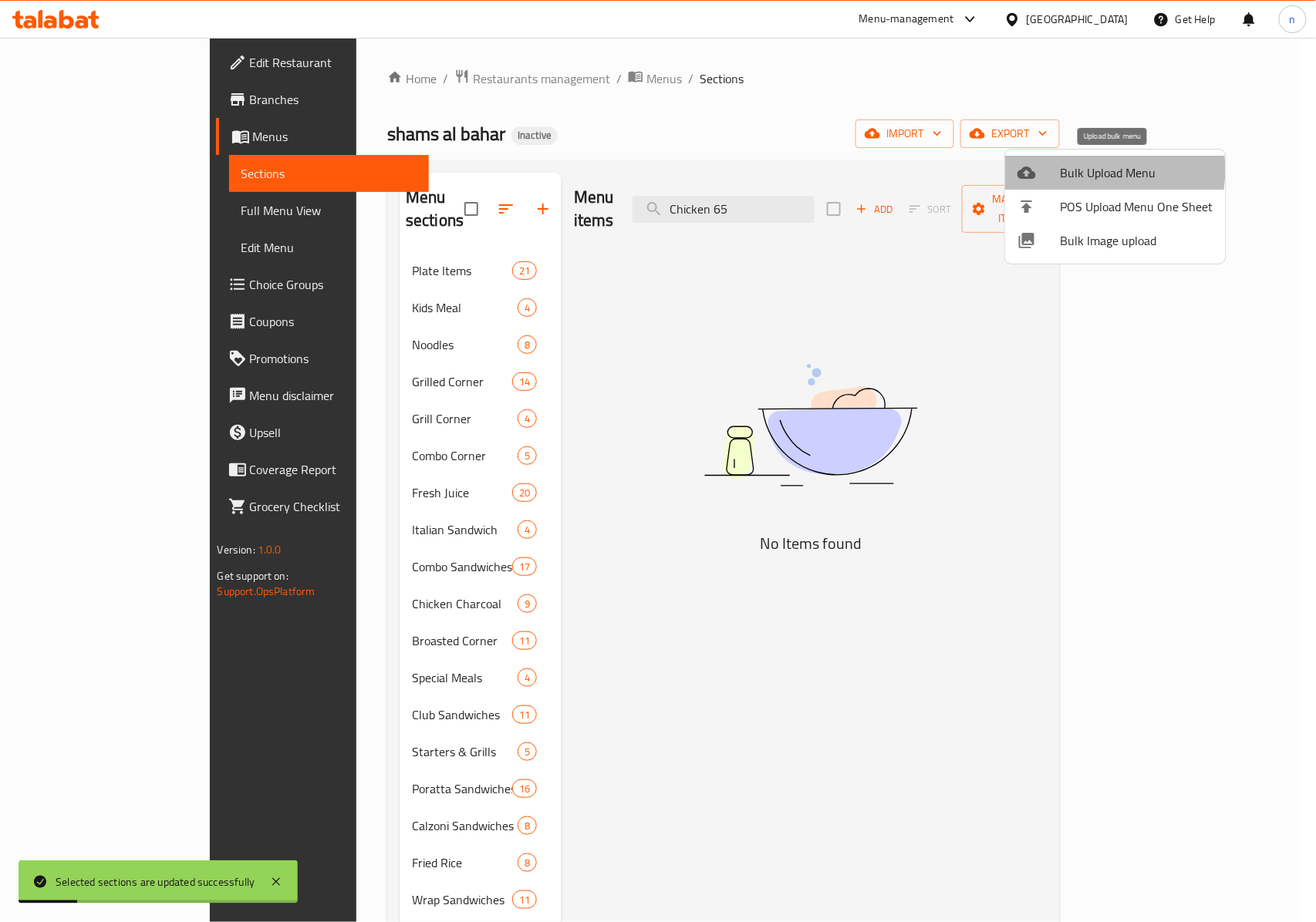
click at [1087, 170] on span "Bulk Upload Menu" at bounding box center [1137, 173] width 153 height 19
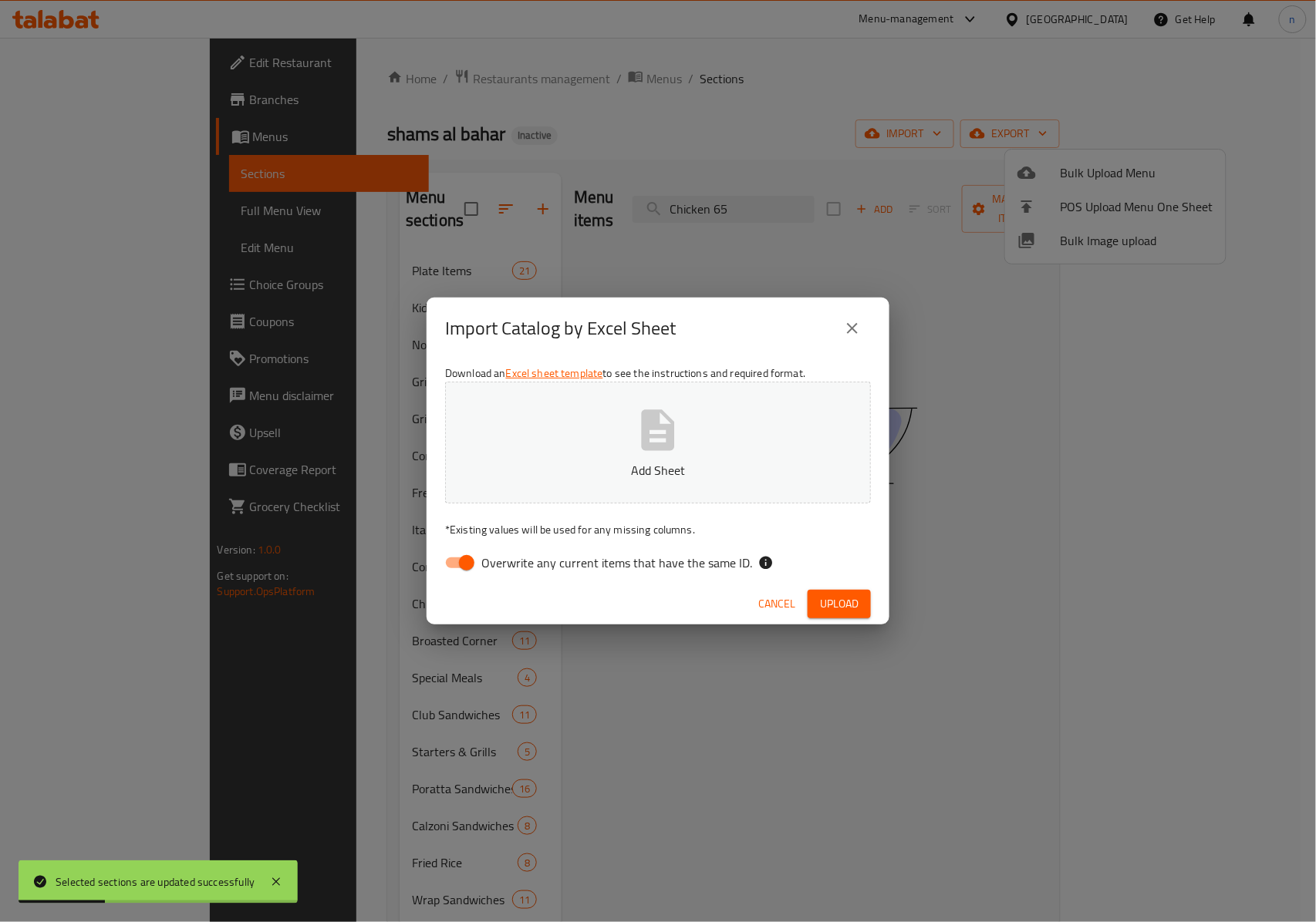
click at [466, 564] on input "Overwrite any current items that have the same ID." at bounding box center [467, 562] width 88 height 29
checkbox input "false"
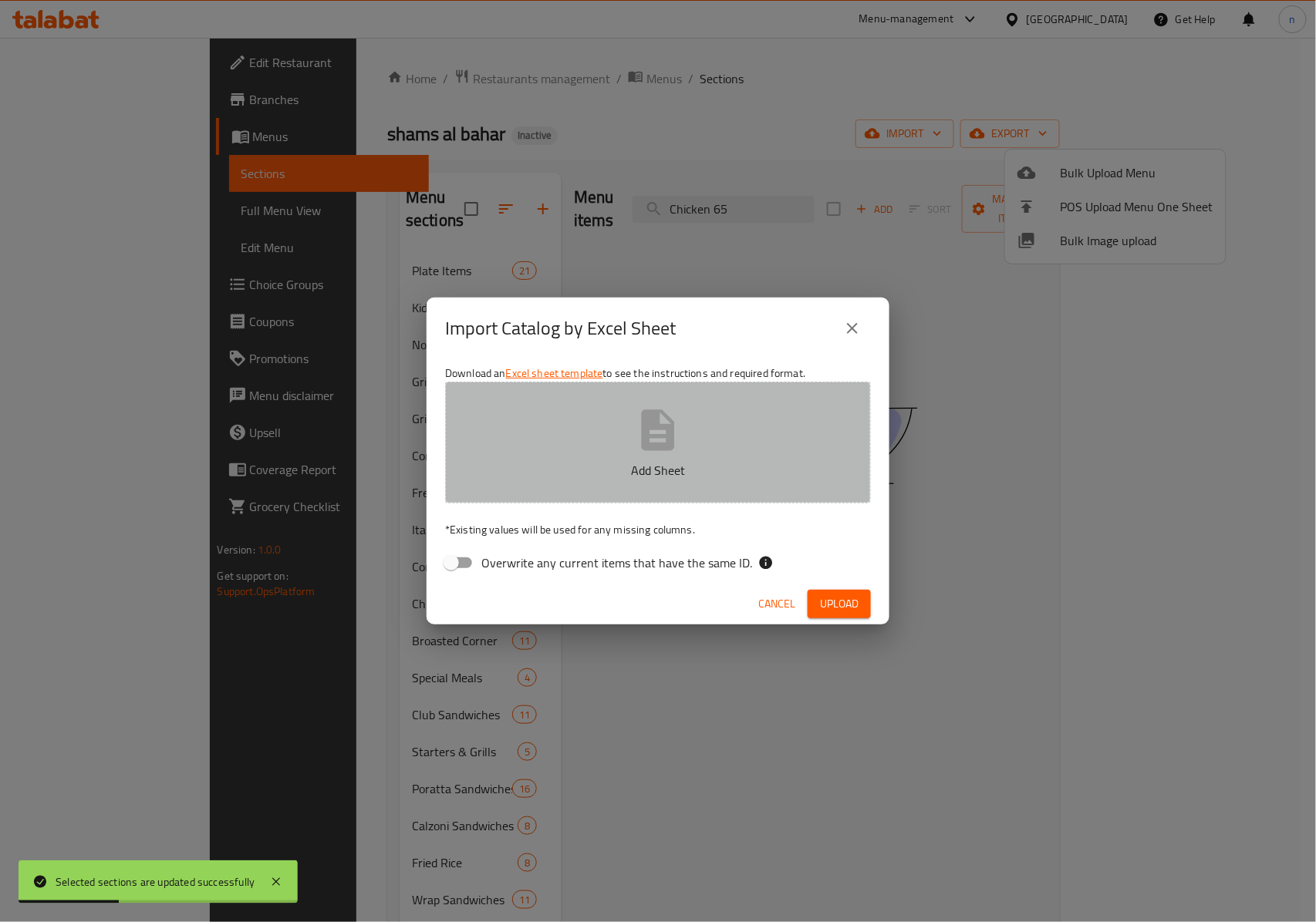
click at [601, 466] on p "Add Sheet" at bounding box center [658, 470] width 378 height 19
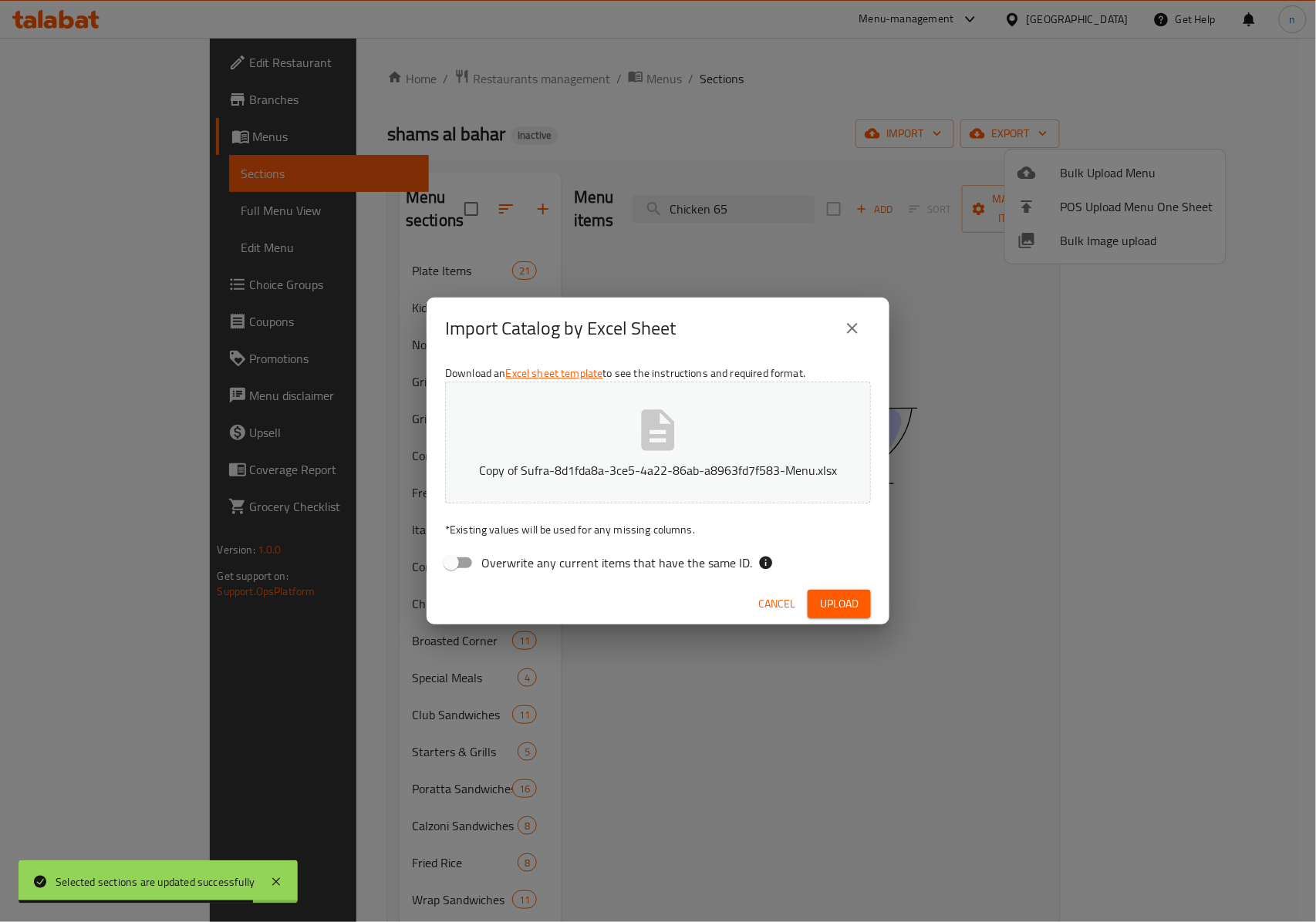
click at [824, 608] on span "Upload" at bounding box center [838, 604] width 38 height 20
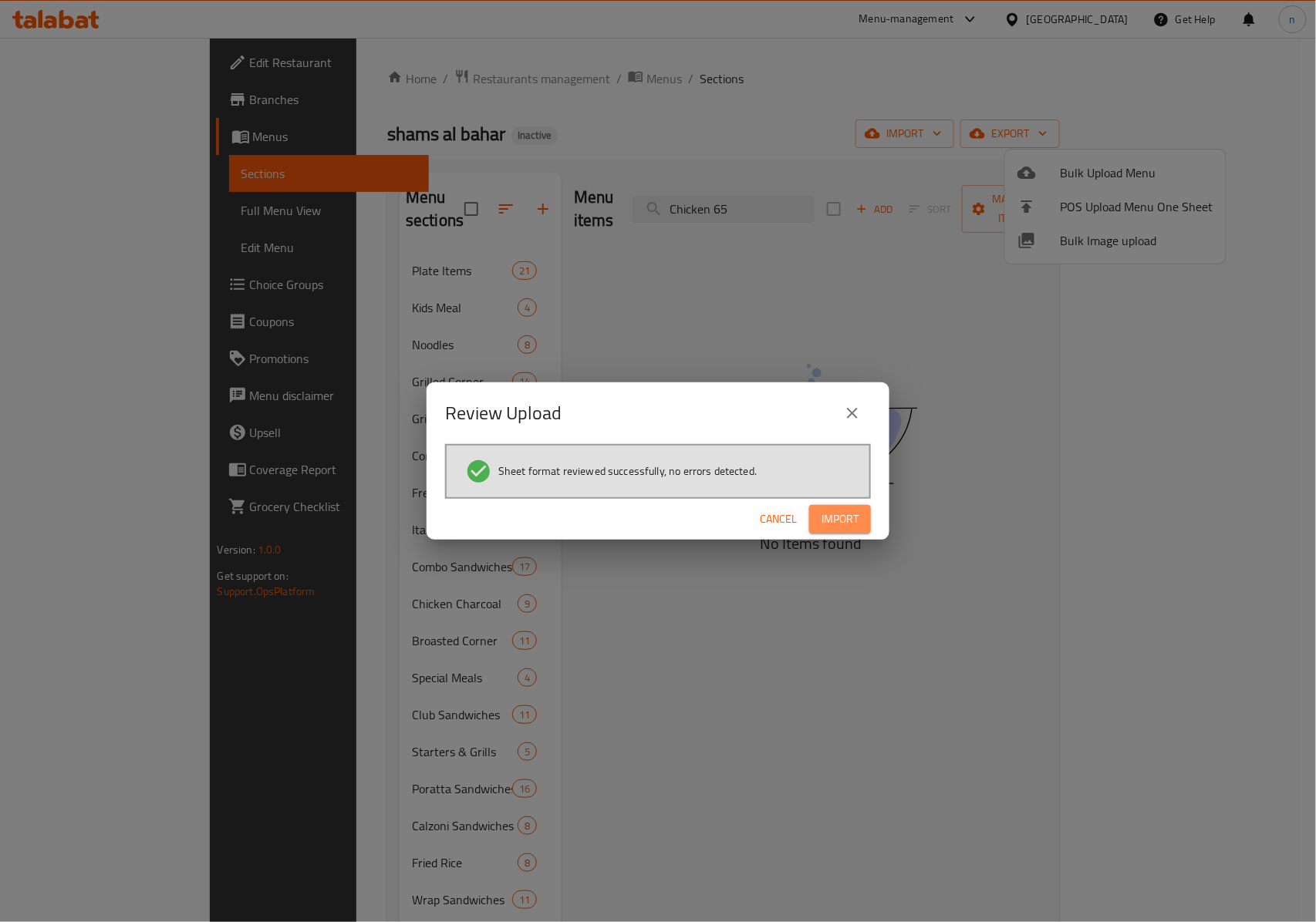
click at [842, 510] on span "Import" at bounding box center [839, 519] width 37 height 20
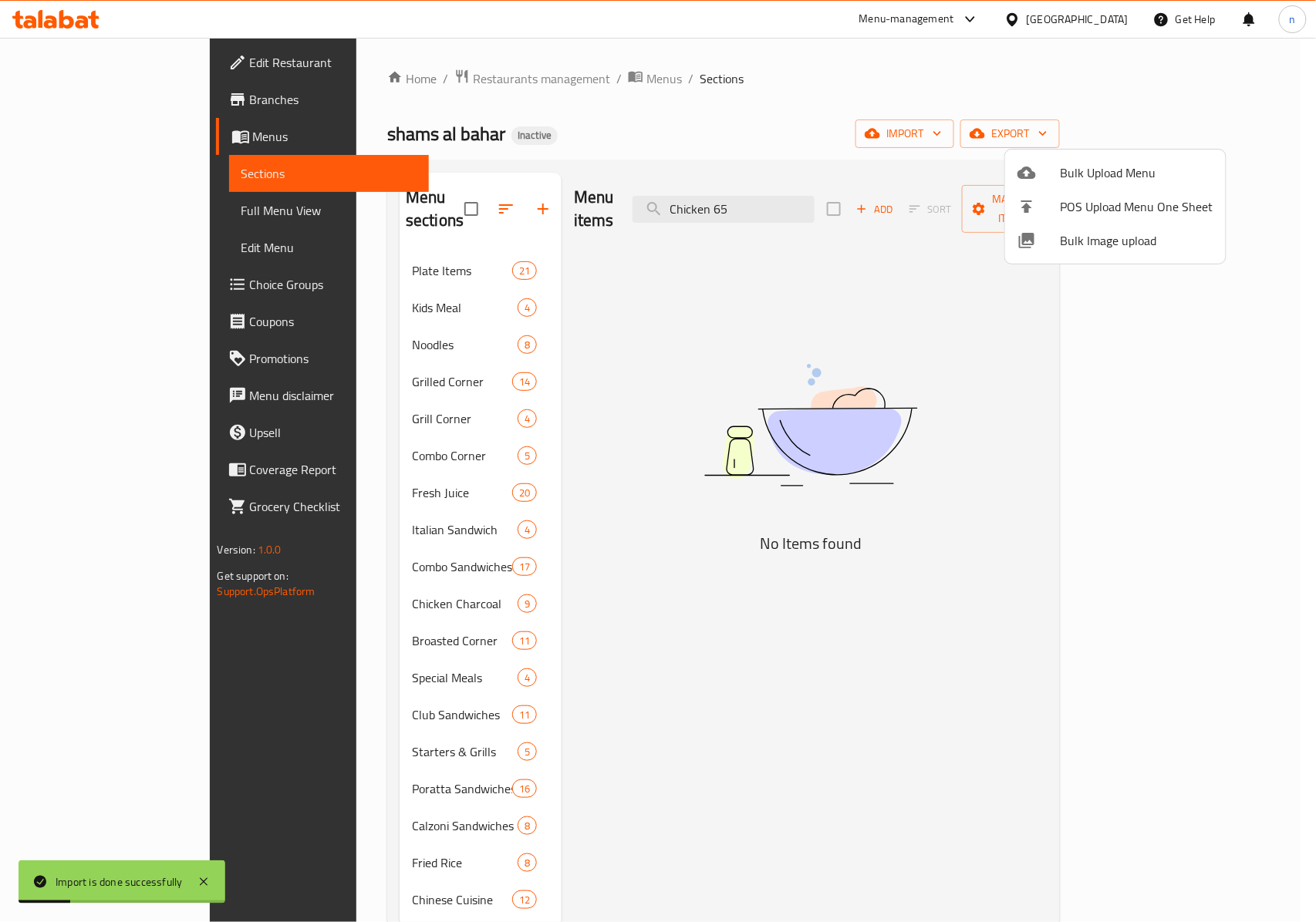
click at [881, 352] on div at bounding box center [658, 461] width 1316 height 922
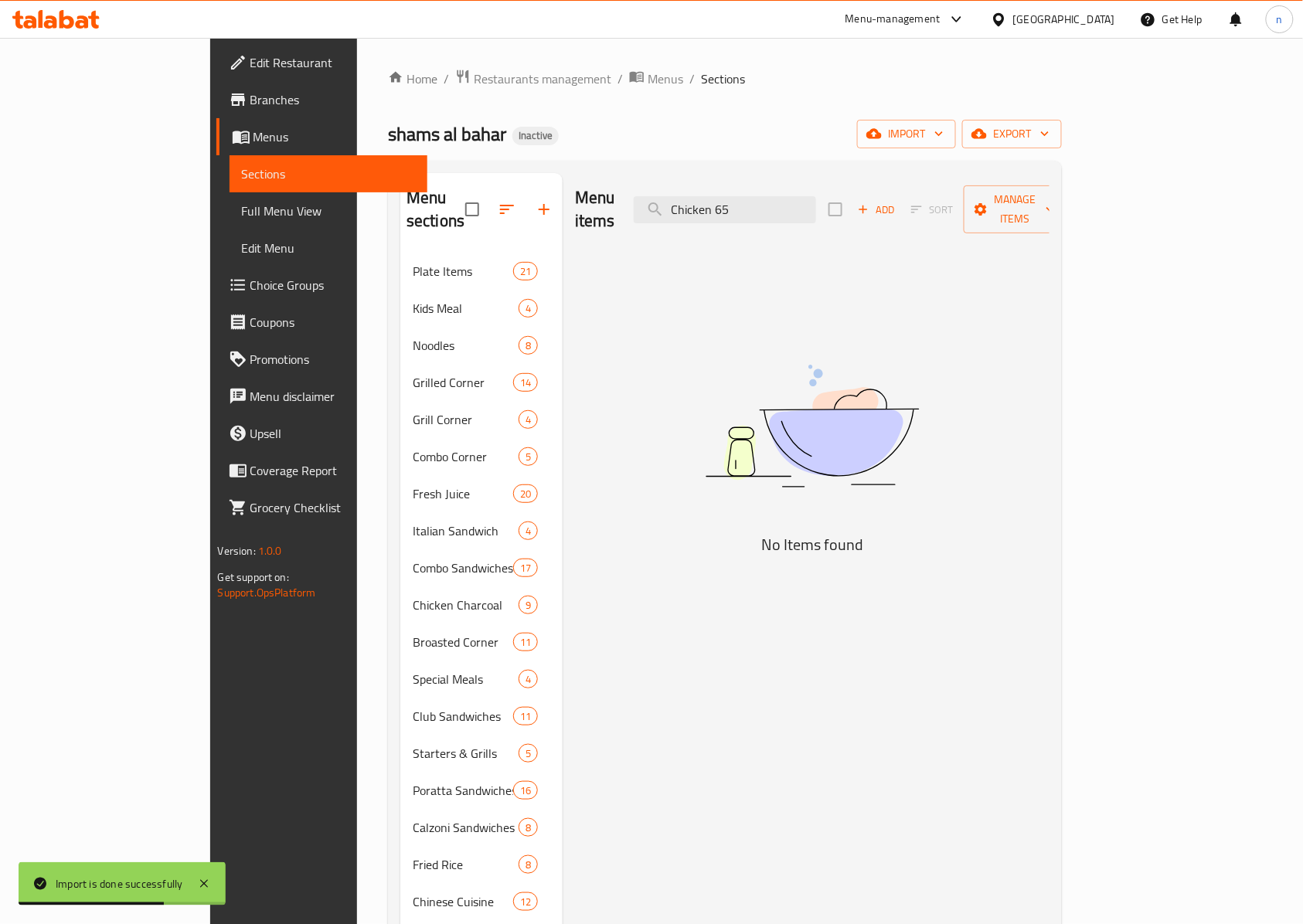
drag, startPoint x: 838, startPoint y: 202, endPoint x: 663, endPoint y: 198, distance: 175.0
click at [663, 198] on div "Menu items Chicken 65 Add Sort Manage items" at bounding box center [812, 210] width 475 height 74
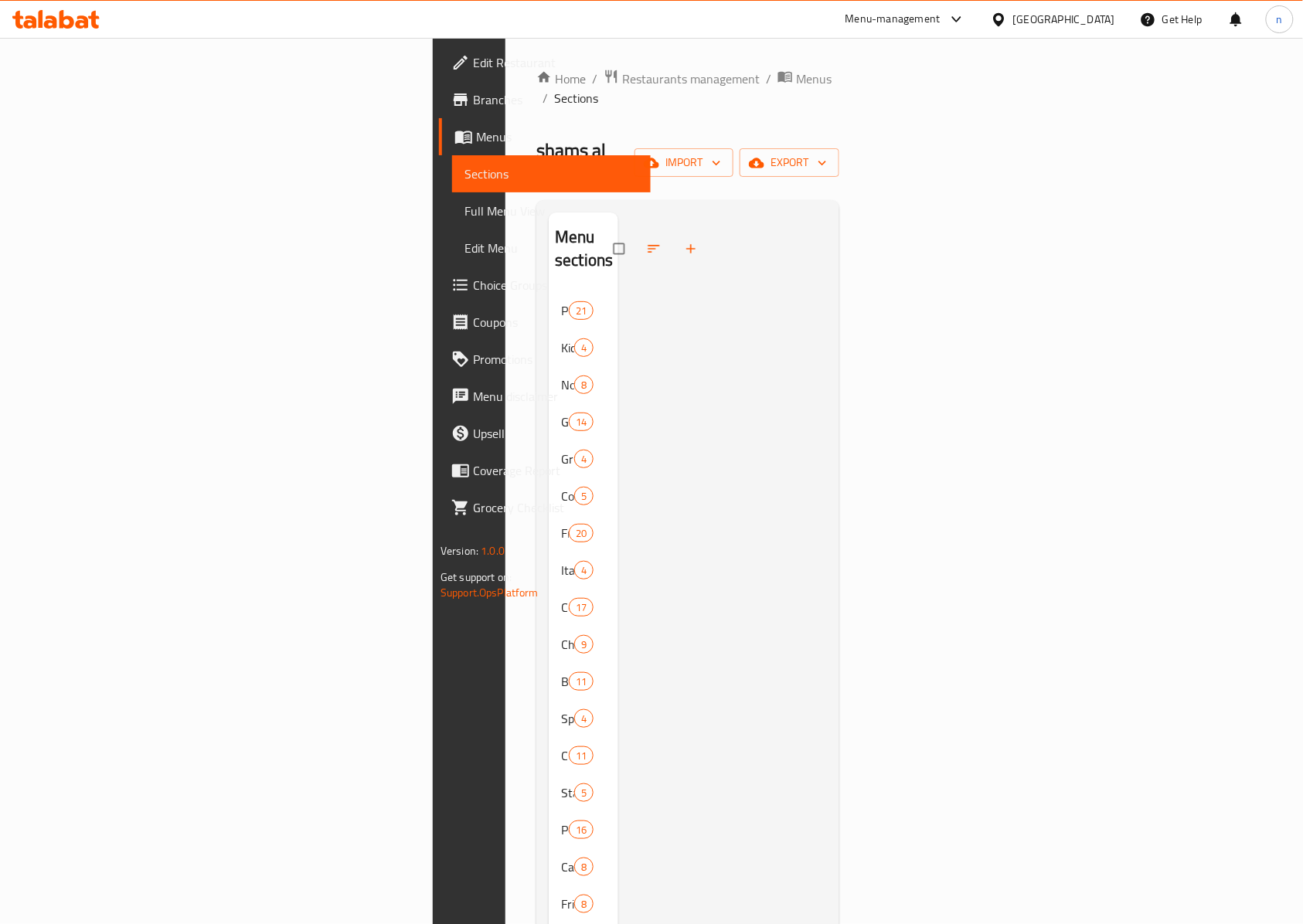
click at [549, 922] on div "Chinese Cuisine 12" at bounding box center [584, 940] width 70 height 37
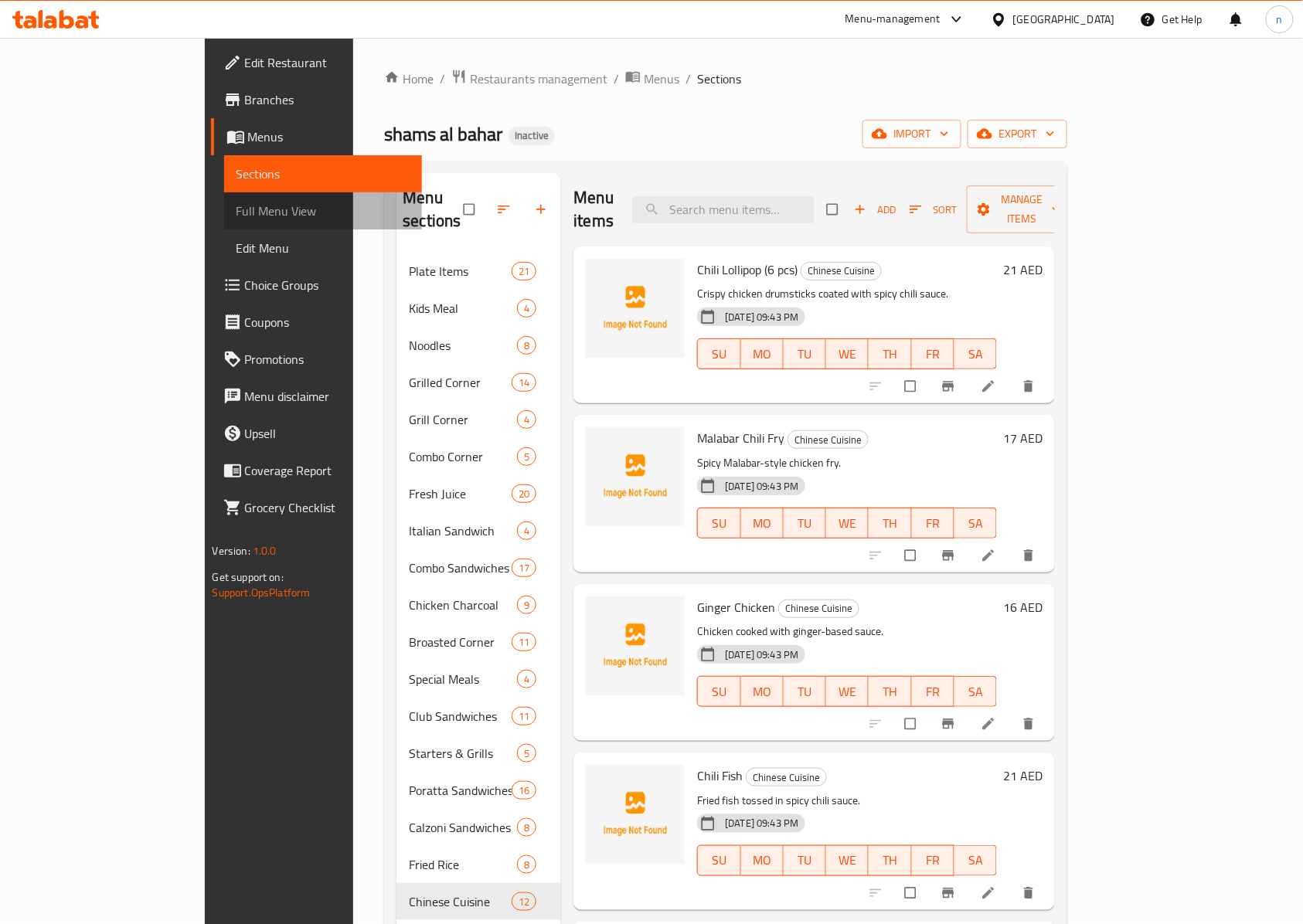
click at [236, 220] on span "Full Menu View" at bounding box center [323, 211] width 174 height 19
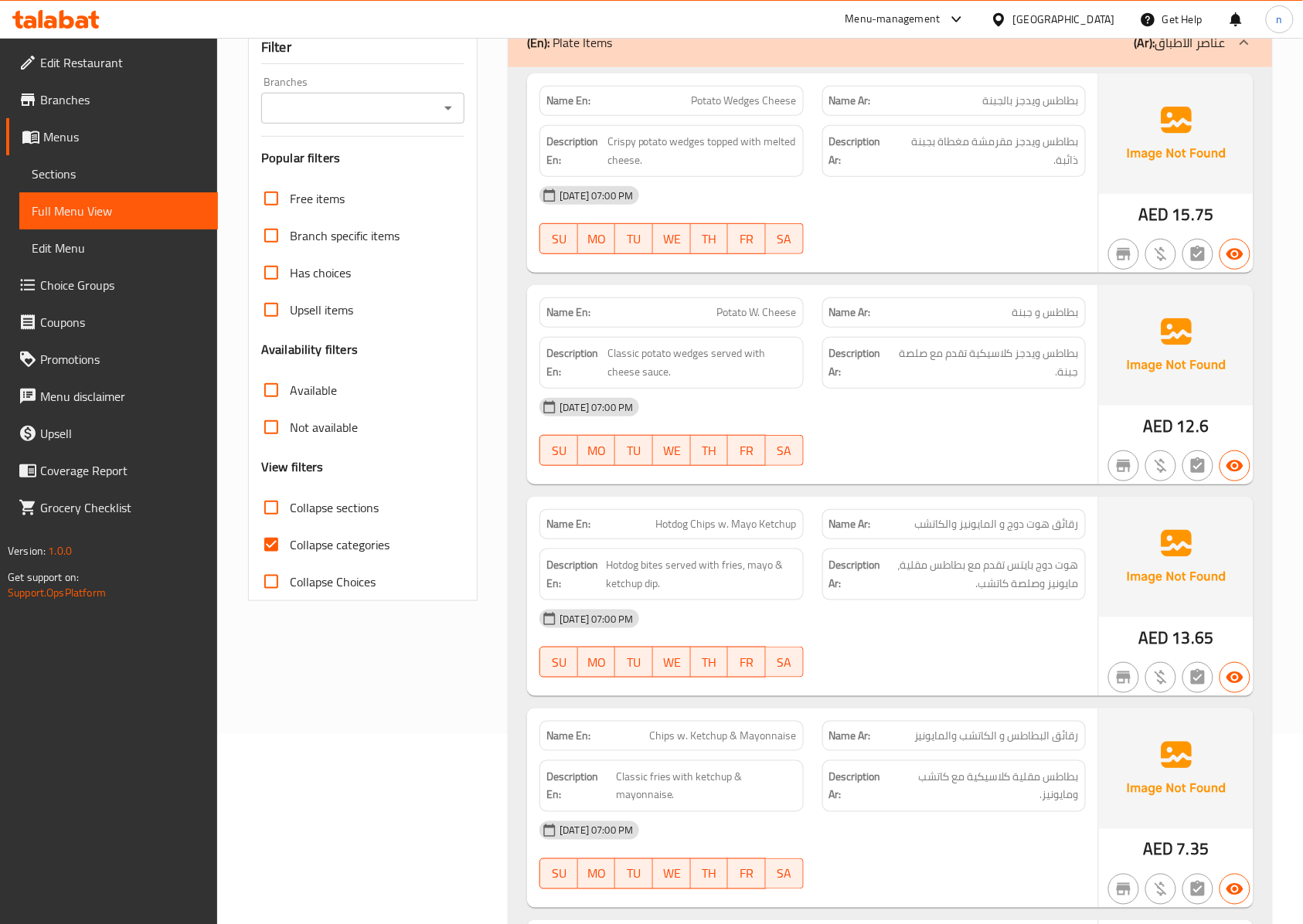
scroll to position [206, 0]
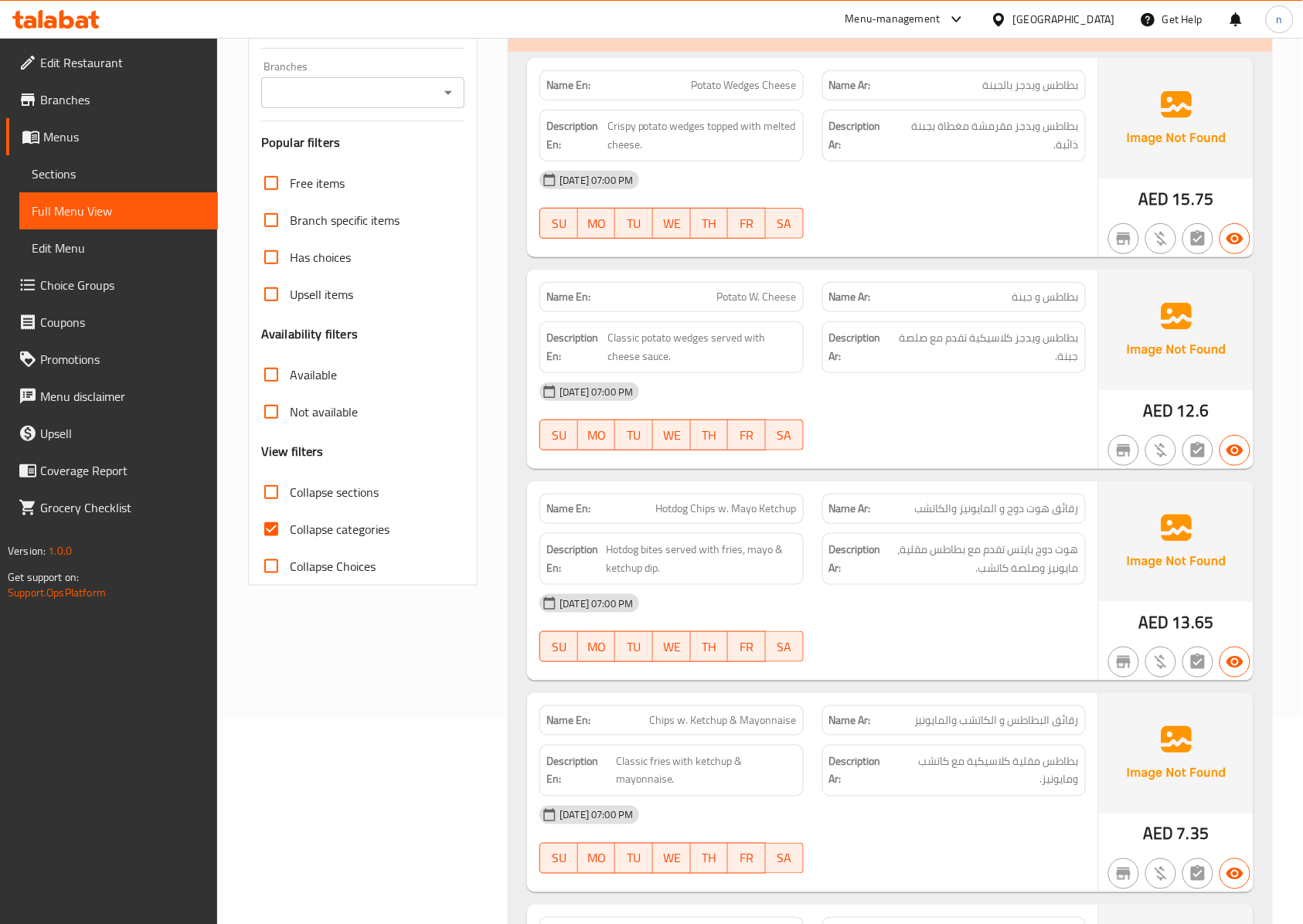
click at [273, 539] on input "Collapse categories" at bounding box center [271, 529] width 37 height 37
checkbox input "false"
click at [275, 493] on input "Collapse sections" at bounding box center [271, 492] width 37 height 37
checkbox input "true"
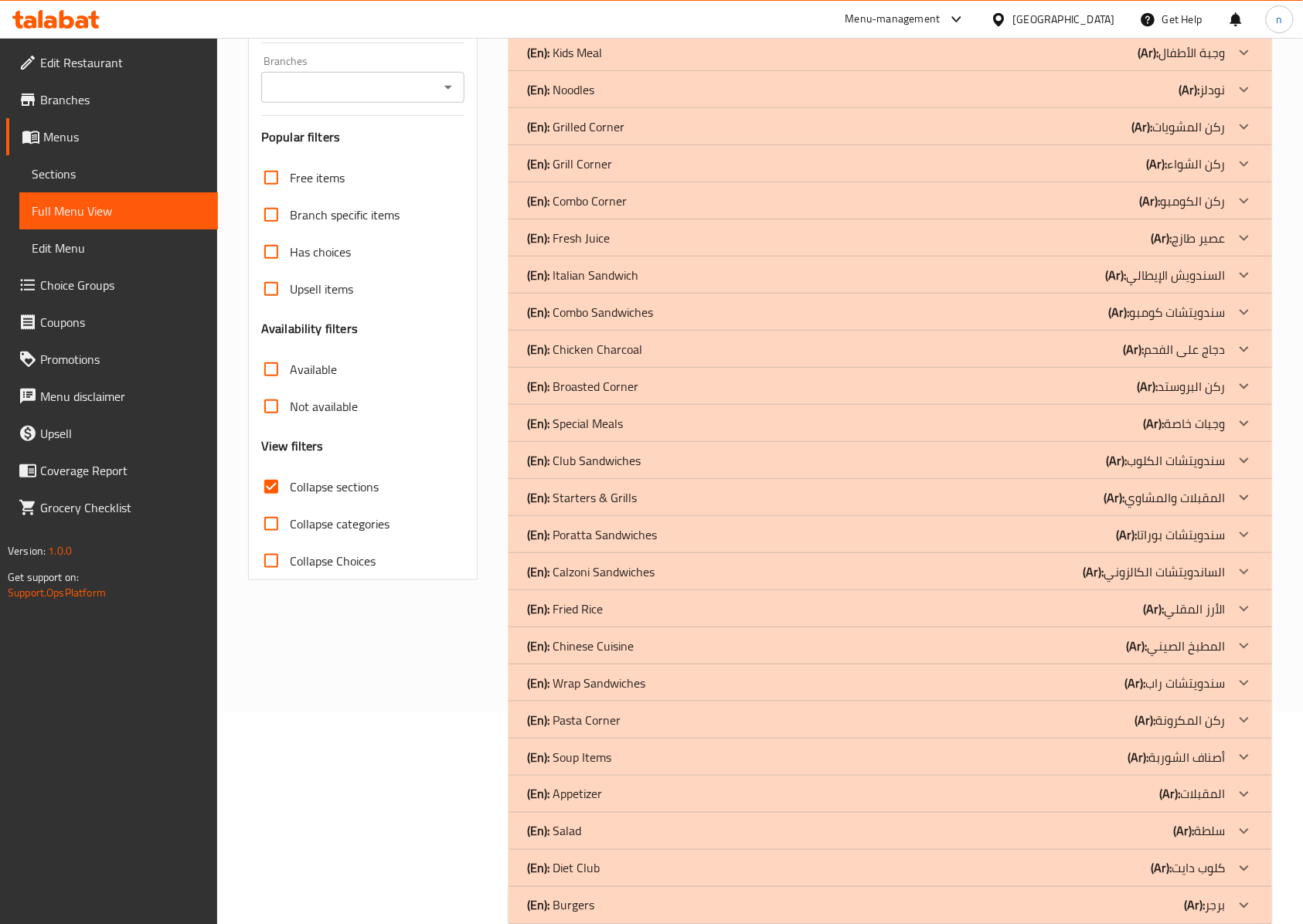
scroll to position [242, 0]
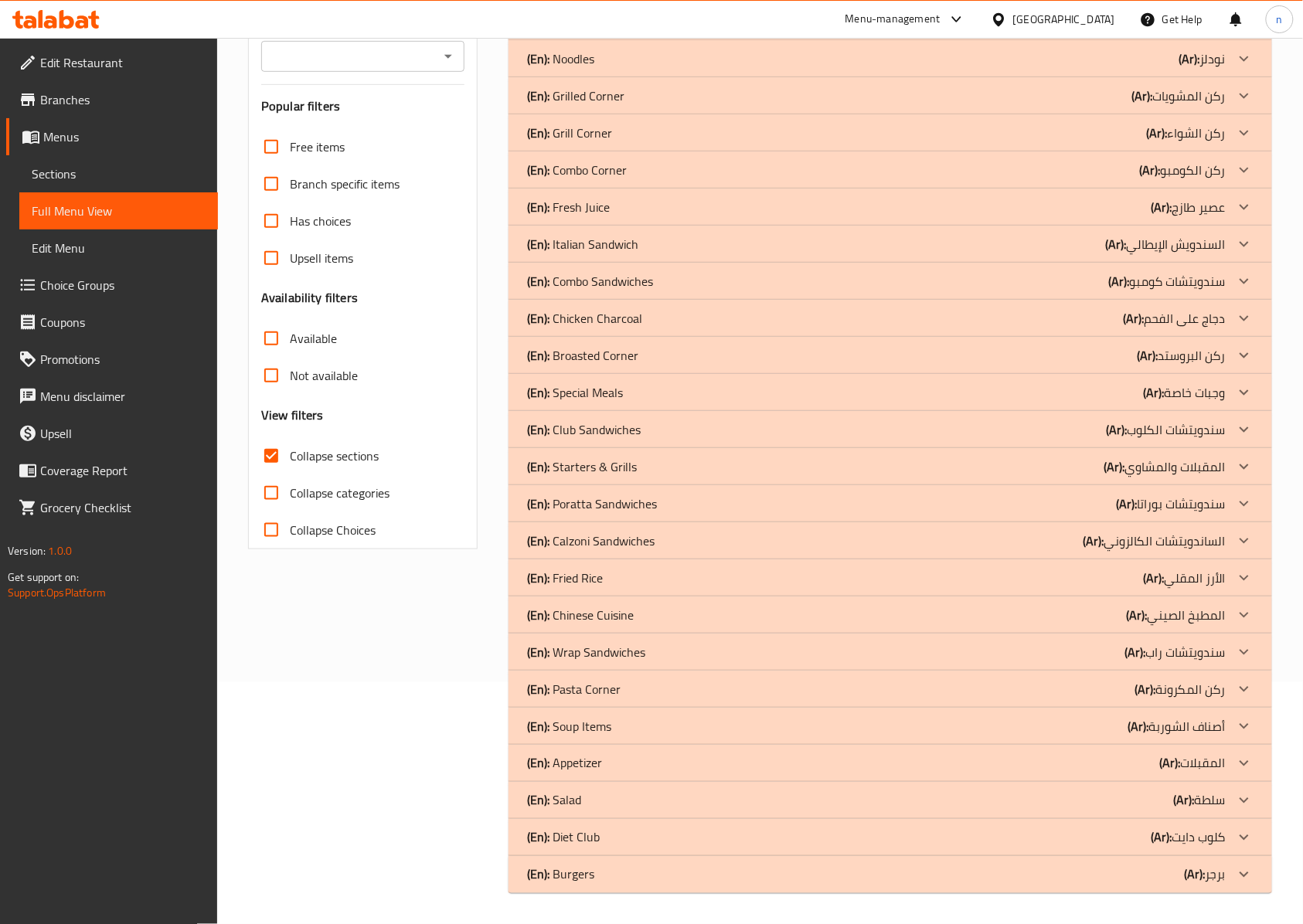
drag, startPoint x: 645, startPoint y: 875, endPoint x: 632, endPoint y: 865, distance: 16.4
click at [645, 875] on div "(En): Burgers (Ar): برجر" at bounding box center [876, 875] width 699 height 19
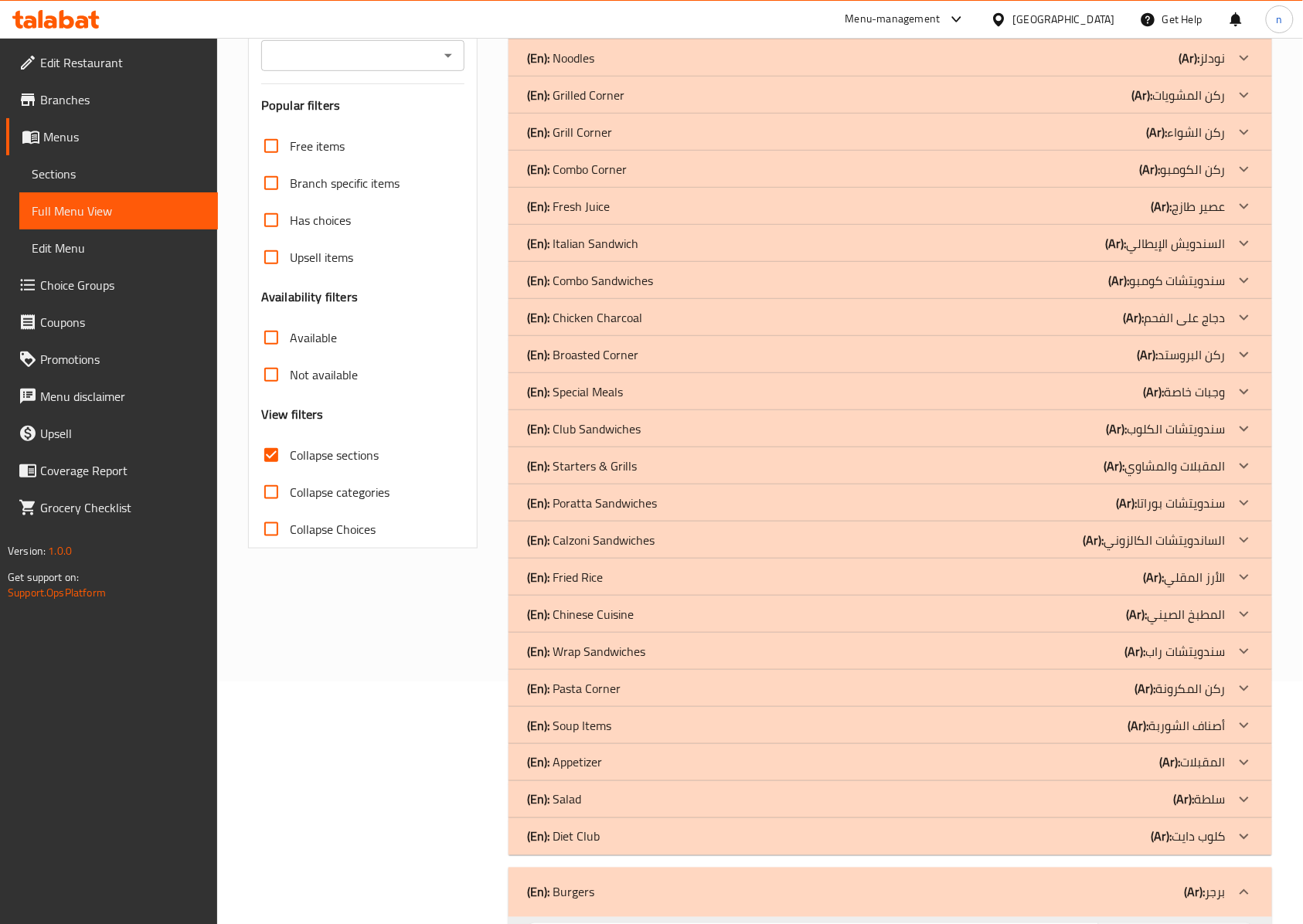
click at [642, 796] on div "(En): Salad (Ar): سلطة" at bounding box center [876, 800] width 699 height 19
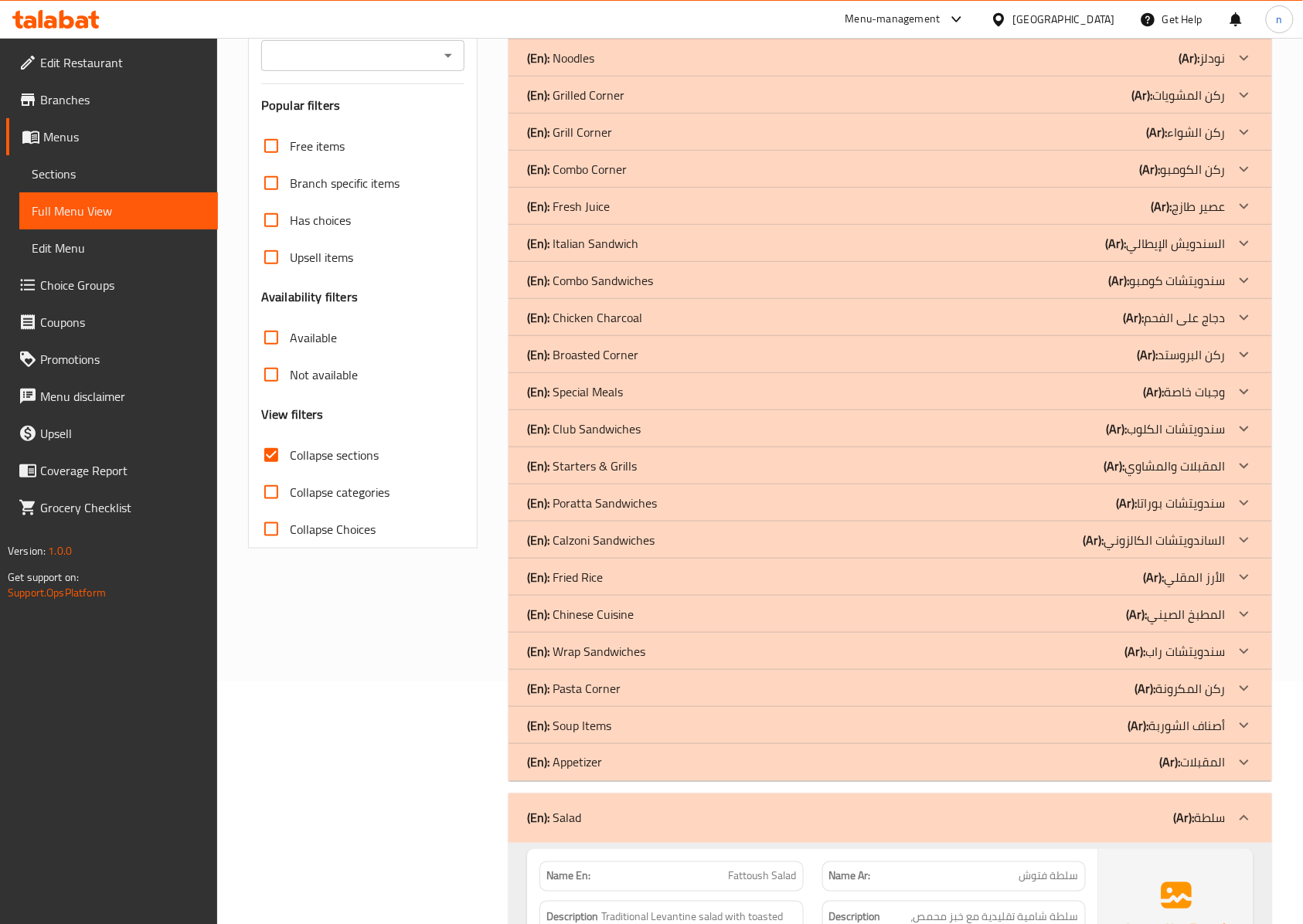
click at [640, 725] on div "(En): Soup Items (Ar): أصناف الشوربة" at bounding box center [876, 726] width 699 height 19
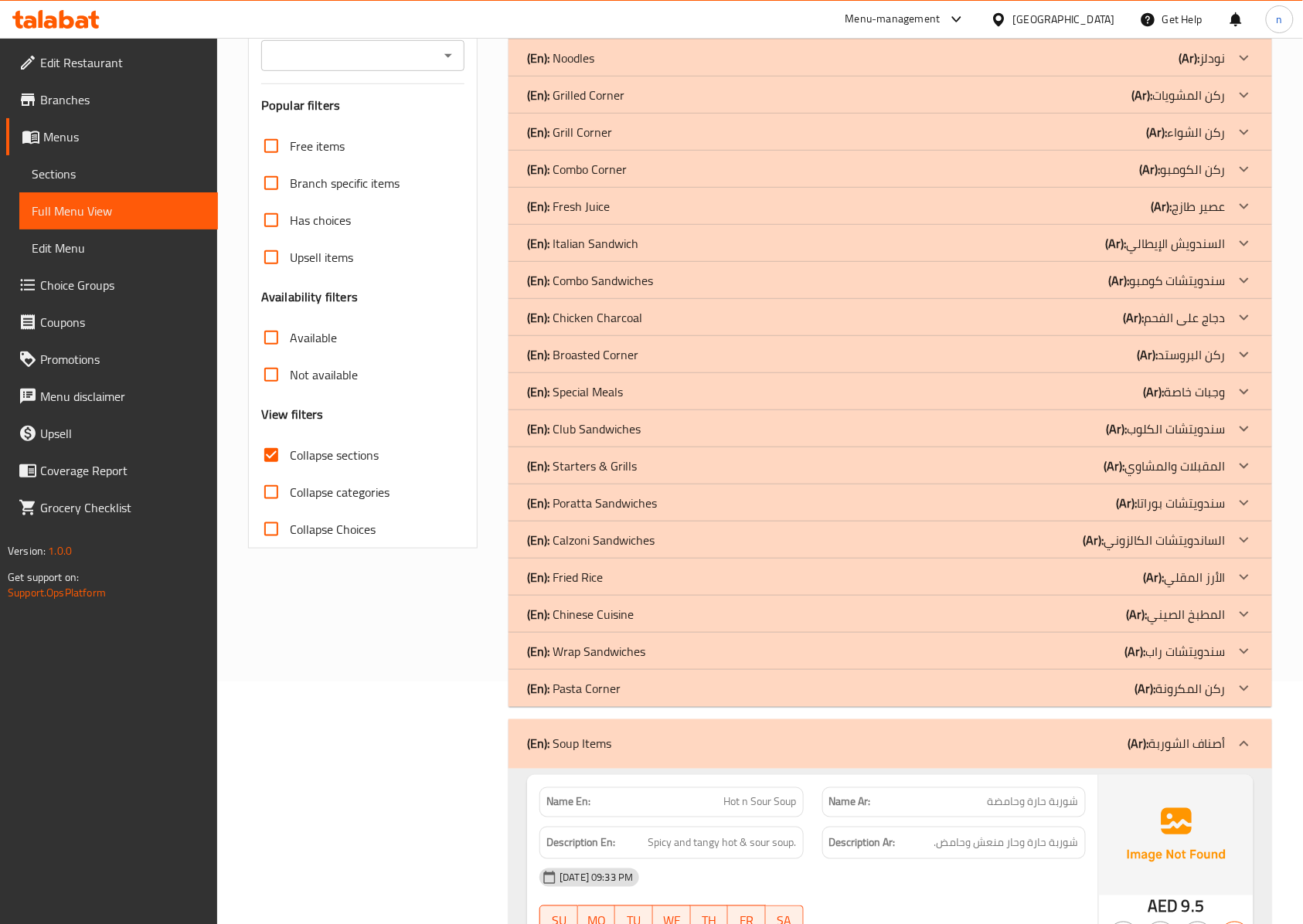
click at [642, 609] on div "(En): Chinese Cuisine (Ar): المطبخ الصيني" at bounding box center [876, 614] width 699 height 19
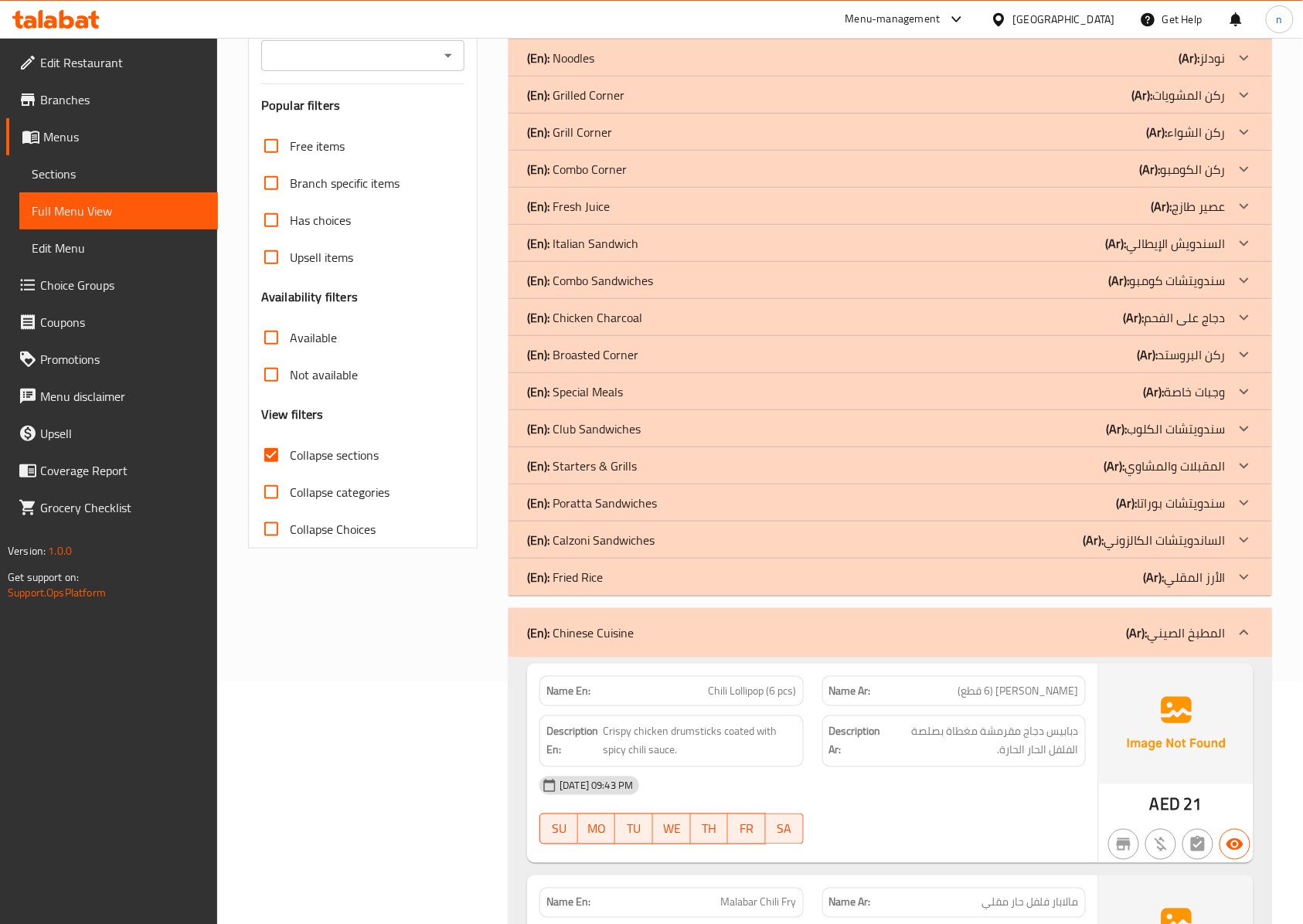
click at [645, 459] on div "(En): Starters & Grills (Ar): المقبلات والمشاوي" at bounding box center [876, 466] width 699 height 19
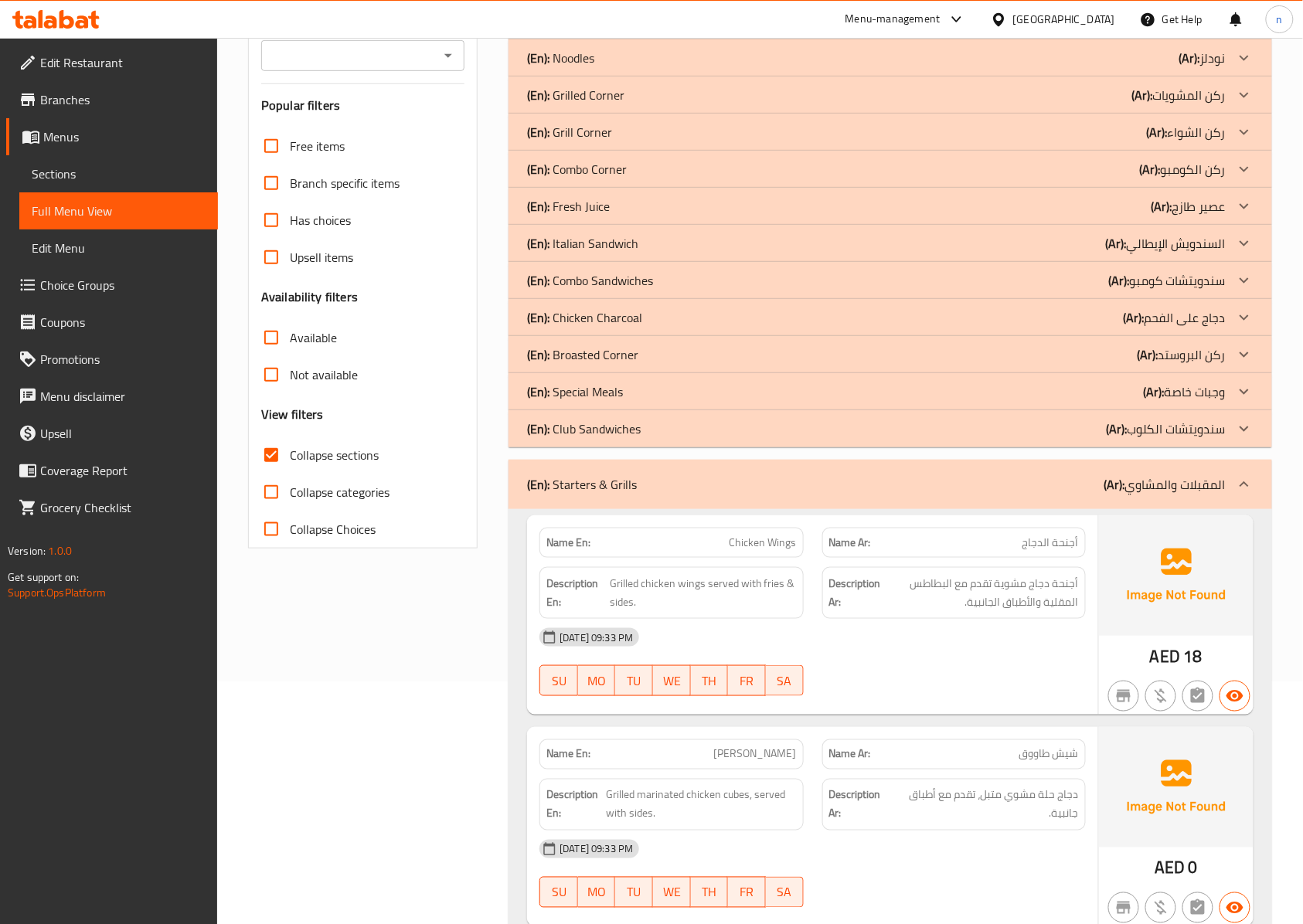
click at [661, 318] on div "(En): Chicken Charcoal (Ar): دجاج على الفحم" at bounding box center [876, 318] width 699 height 19
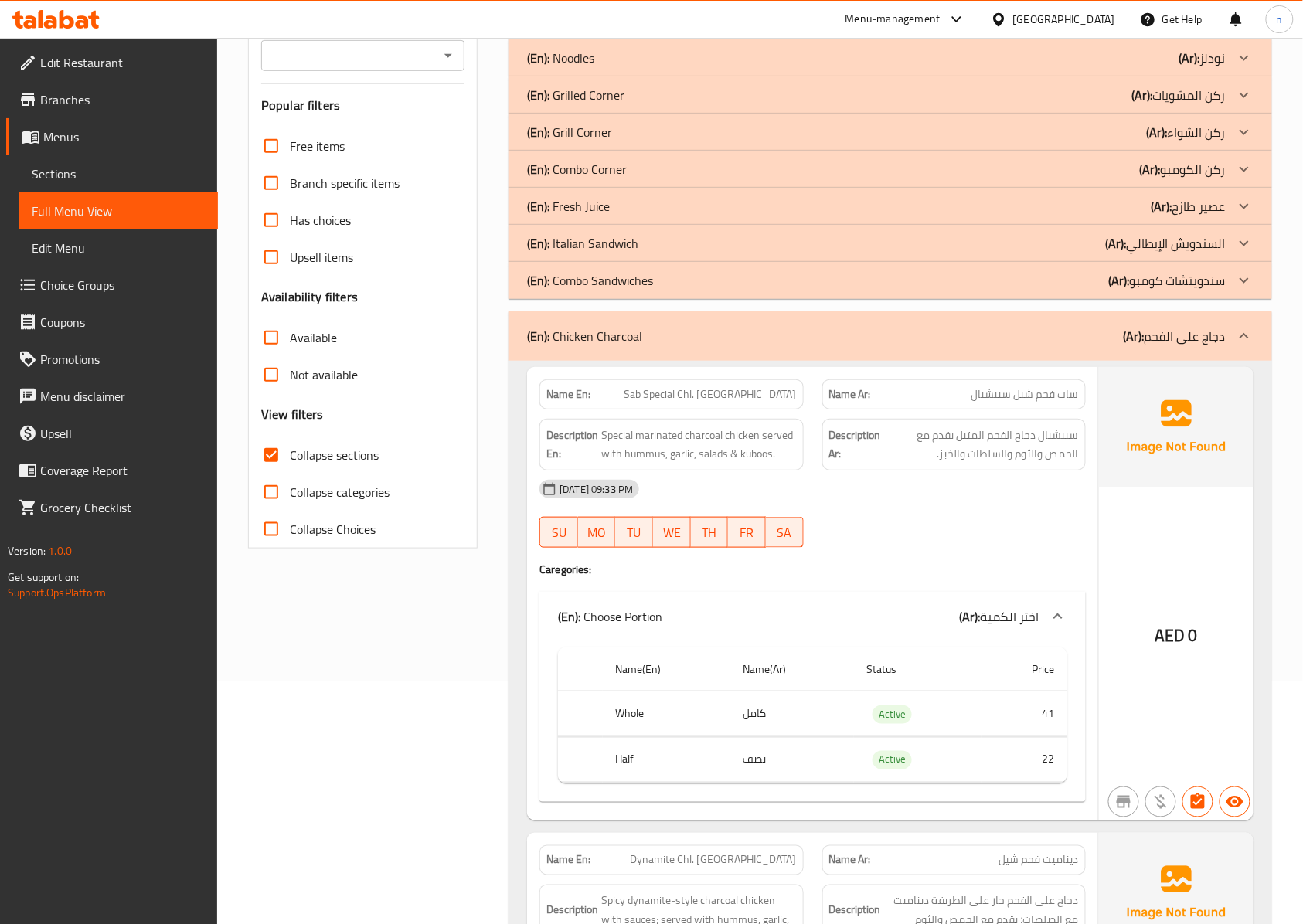
click at [658, 133] on div "(En): Grill Corner (Ar): ركن الشواء" at bounding box center [876, 133] width 699 height 19
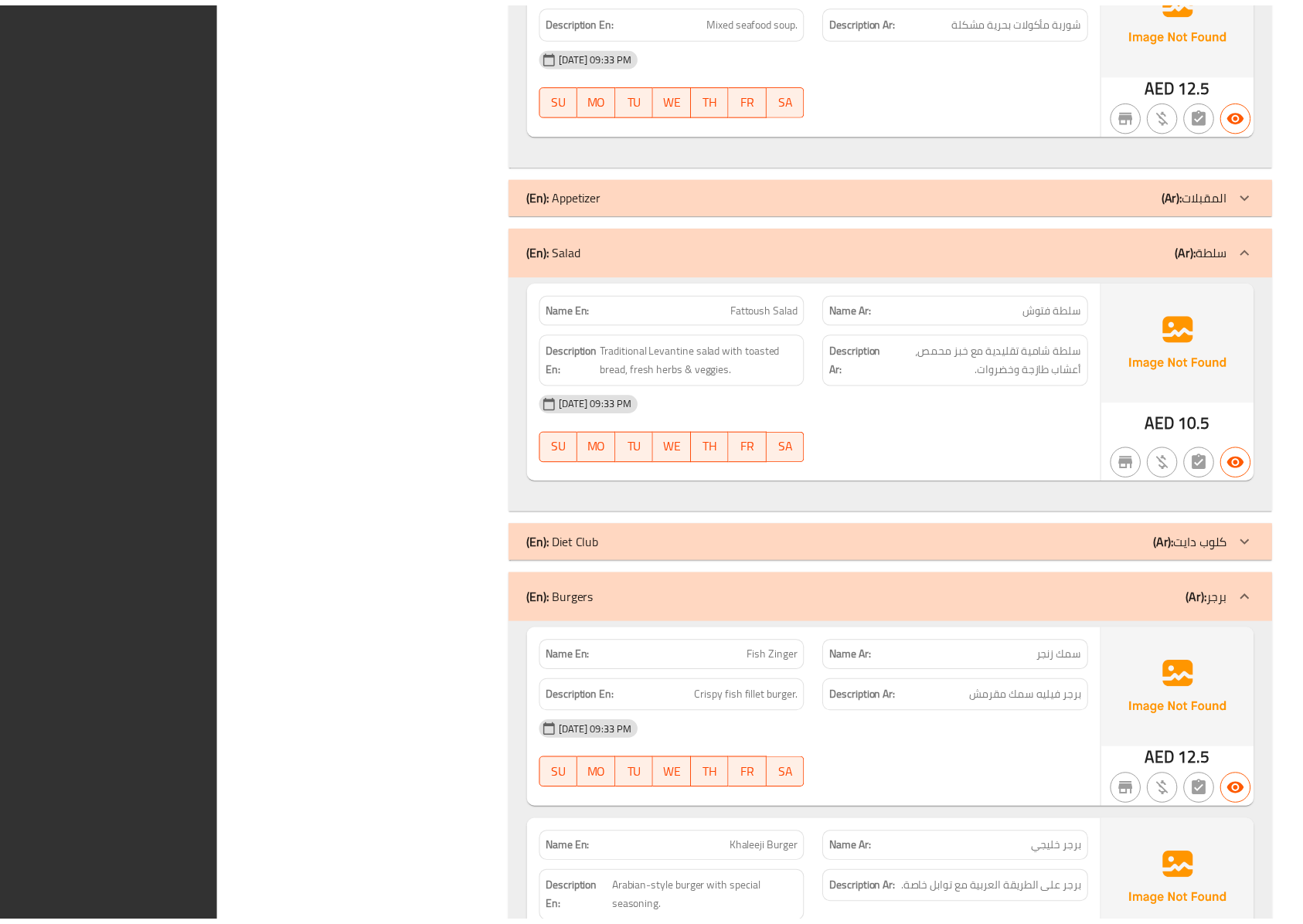
scroll to position [12725, 0]
